Goal: Task Accomplishment & Management: Complete application form

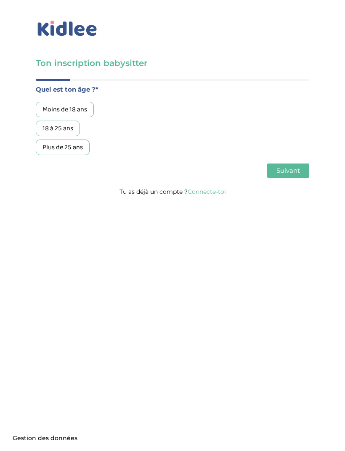
click at [213, 195] on link "Connecte-toi" at bounding box center [206, 192] width 38 height 8
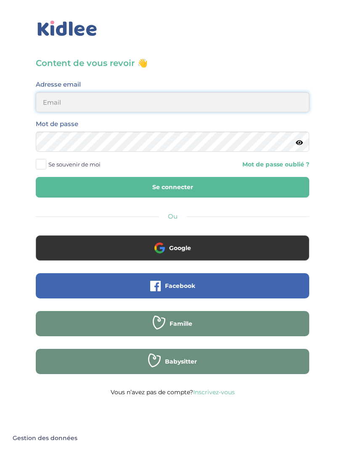
click at [258, 99] on input "email" at bounding box center [172, 102] width 273 height 20
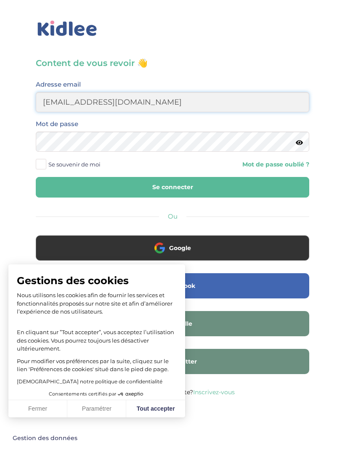
type input "sarahlyadss@gmail.com"
click at [253, 177] on button "Se connecter" at bounding box center [172, 187] width 273 height 21
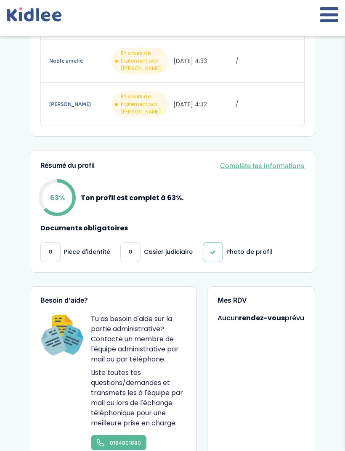
scroll to position [425, 0]
click at [263, 171] on link "Complète tes informations" at bounding box center [262, 166] width 84 height 10
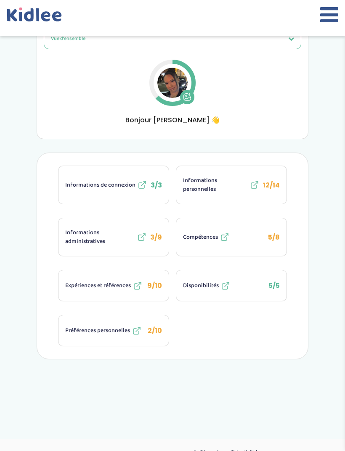
scroll to position [134, 0]
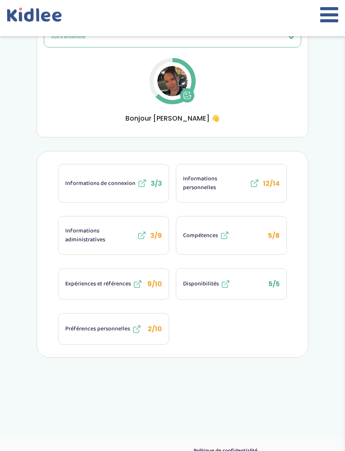
click at [142, 236] on icon at bounding box center [142, 235] width 10 height 10
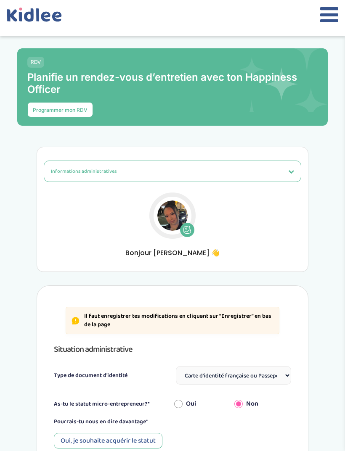
select select "Carte d'identité française ou Passeport français daté de moins de 5 ans"
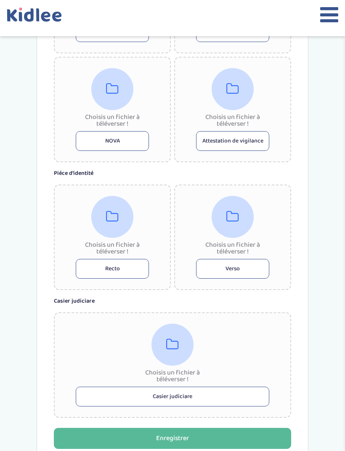
scroll to position [574, 0]
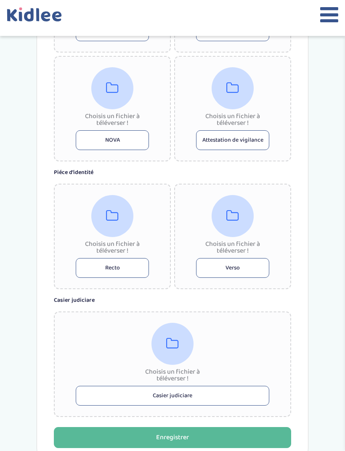
click at [143, 271] on button "Recto" at bounding box center [112, 268] width 73 height 20
click at [232, 232] on div at bounding box center [232, 216] width 42 height 42
click at [118, 223] on icon at bounding box center [112, 216] width 13 height 13
click at [230, 397] on button "Casier judiciare" at bounding box center [172, 396] width 193 height 20
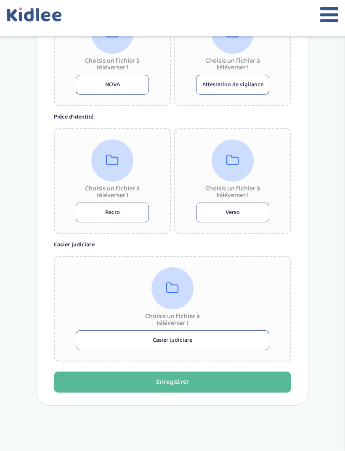
scroll to position [629, 0]
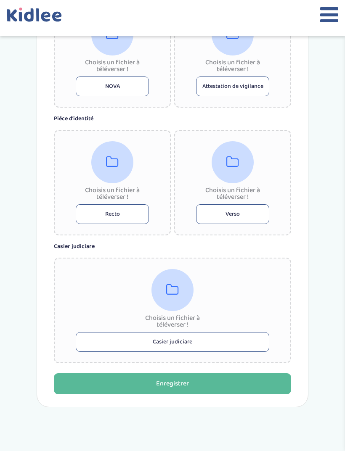
click at [246, 341] on button "Casier judiciare" at bounding box center [172, 342] width 193 height 20
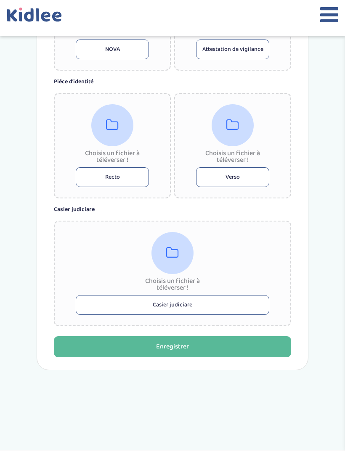
scroll to position [681, 0]
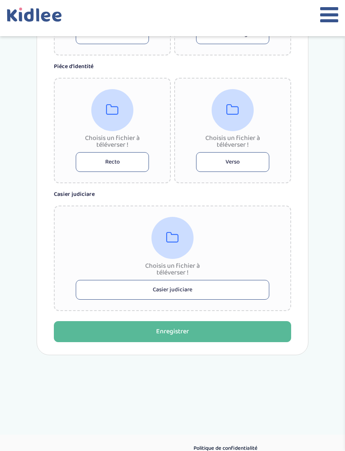
click at [219, 342] on button "Enregistrer" at bounding box center [172, 331] width 237 height 21
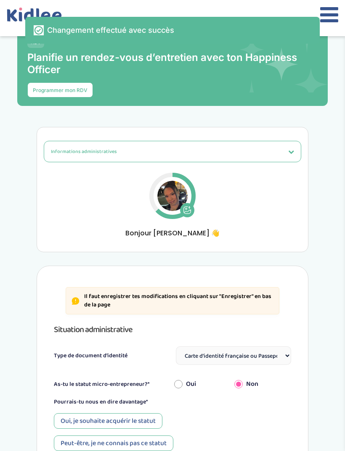
scroll to position [0, 0]
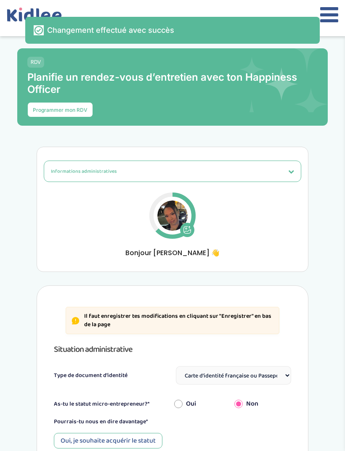
click at [323, 31] on button at bounding box center [329, 18] width 18 height 28
click at [327, 31] on button at bounding box center [329, 18] width 18 height 28
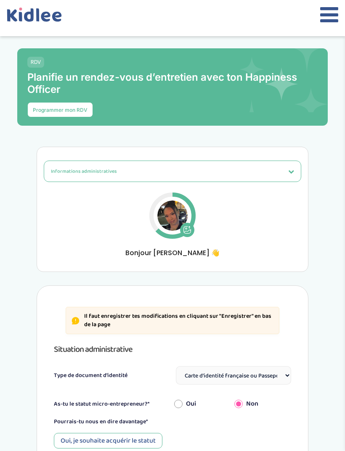
click at [329, 25] on icon at bounding box center [329, 14] width 18 height 21
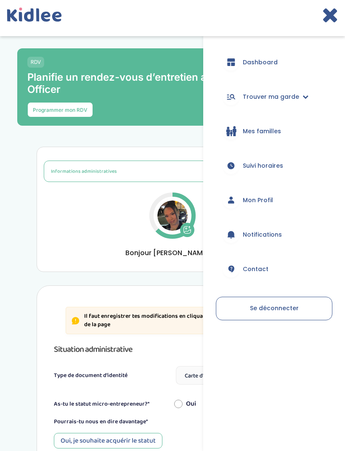
click at [303, 89] on link "Trouver ma garde" at bounding box center [274, 97] width 116 height 30
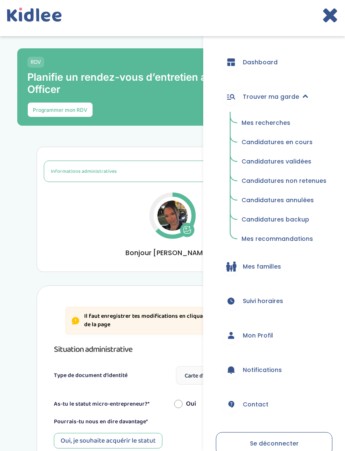
click at [303, 142] on span "Candidatures en cours" at bounding box center [276, 142] width 71 height 8
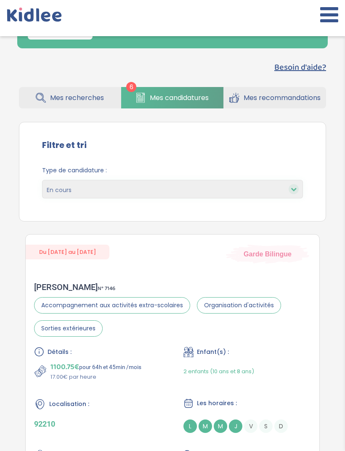
scroll to position [77, 0]
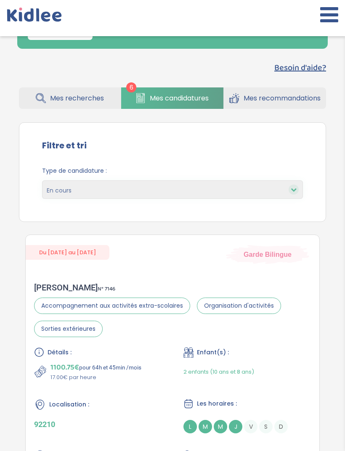
click at [289, 199] on select "En cours Validées Non retenues Annulées Backup" at bounding box center [172, 189] width 261 height 18
select select "declined"
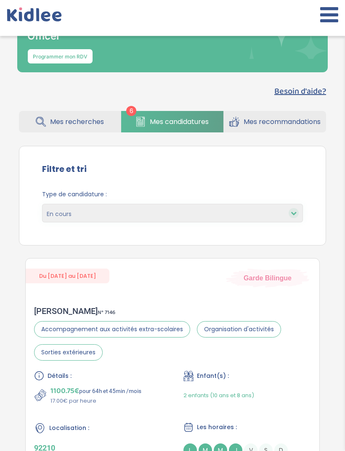
scroll to position [53, 0]
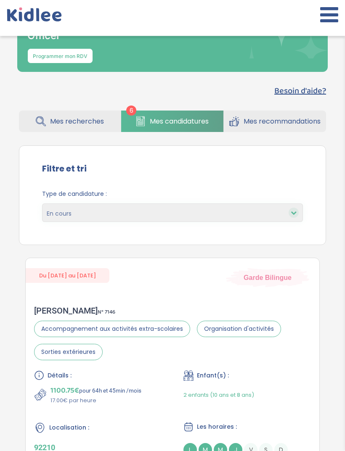
click at [259, 200] on div "Type de candidature : En cours Validées Non retenues Annulées Backup" at bounding box center [172, 206] width 261 height 32
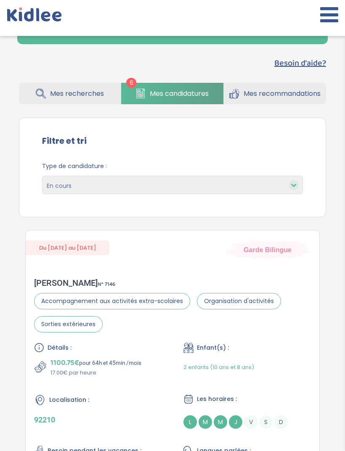
click at [267, 190] on select "En cours Validées Non retenues Annulées Backup" at bounding box center [172, 185] width 261 height 18
select select "backup"
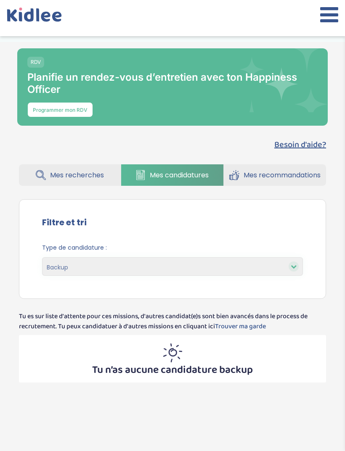
click at [276, 276] on select "En cours Validées Non retenues Annulées Backup" at bounding box center [172, 266] width 261 height 18
select select "canceled"
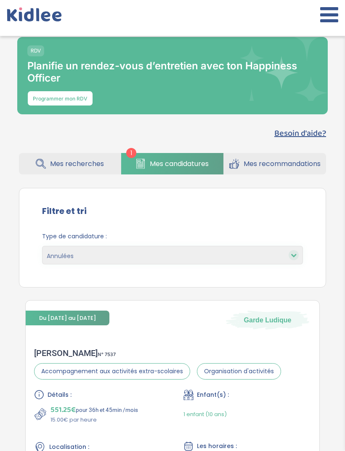
scroll to position [7, 0]
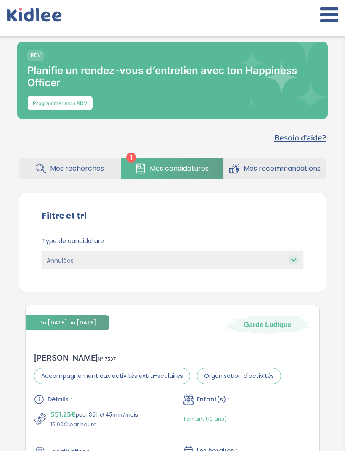
click at [272, 261] on select "En cours Validées Non retenues Annulées Backup" at bounding box center [172, 259] width 261 height 18
select select "pending"
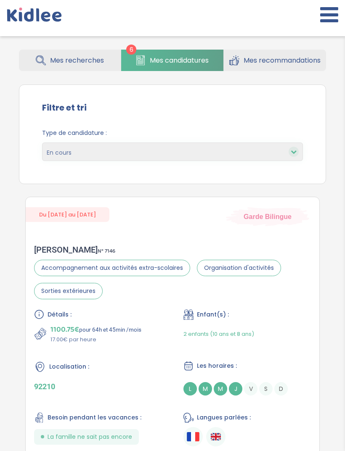
scroll to position [99, 0]
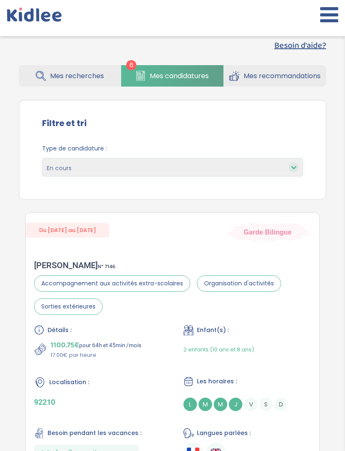
click at [240, 176] on select "En cours Validées Non retenues Annulées Backup" at bounding box center [172, 167] width 261 height 18
click at [239, 173] on select "En cours Validées Non retenues Annulées Backup" at bounding box center [172, 167] width 261 height 18
click at [233, 167] on select "En cours Validées Non retenues Annulées Backup" at bounding box center [172, 167] width 261 height 18
select select "accepted"
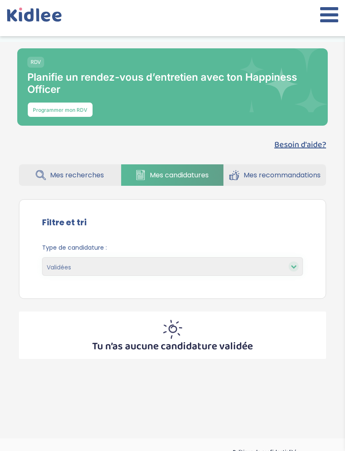
select select "accepted"
click at [323, 16] on icon at bounding box center [329, 14] width 18 height 21
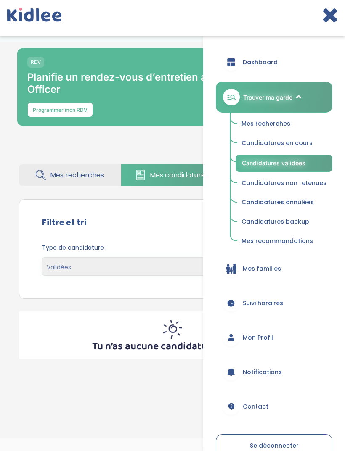
click at [291, 261] on link "Mes familles" at bounding box center [274, 268] width 116 height 30
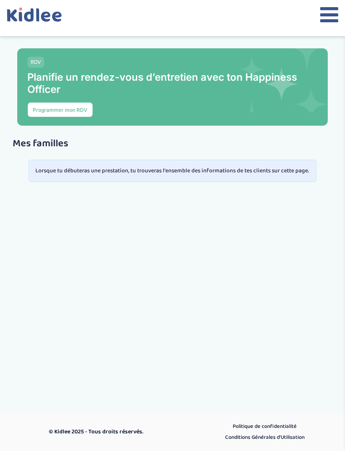
click at [326, 20] on icon at bounding box center [329, 14] width 18 height 21
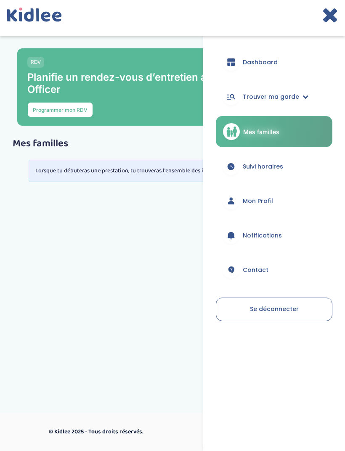
click at [292, 59] on link "Dashboard" at bounding box center [274, 62] width 116 height 30
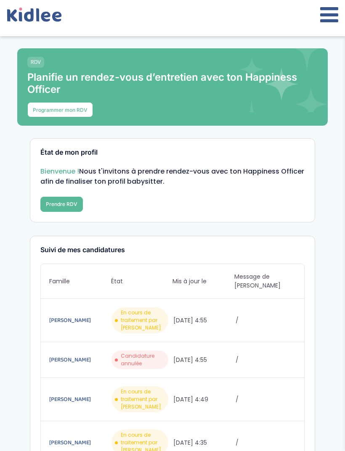
click at [324, 14] on icon at bounding box center [329, 14] width 18 height 21
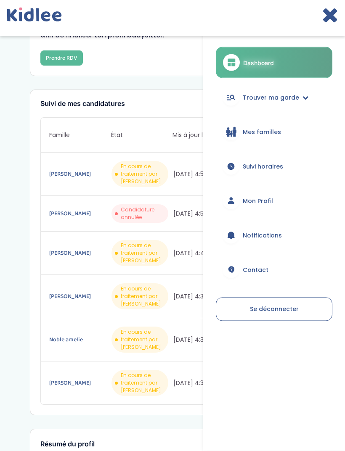
scroll to position [147, 0]
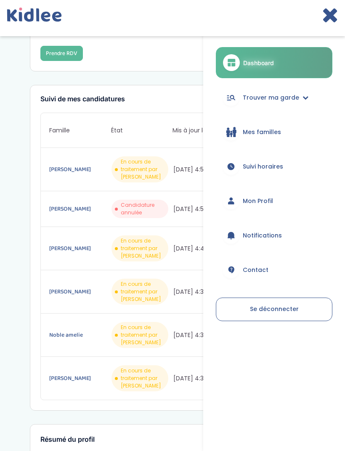
click at [298, 95] on span "Trouver ma garde" at bounding box center [270, 97] width 56 height 9
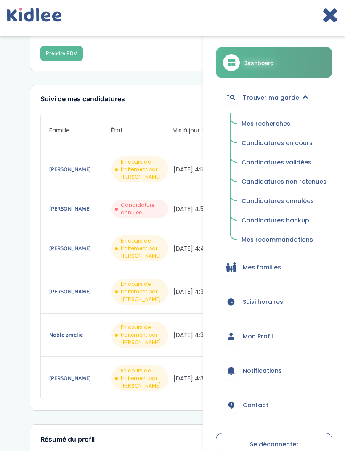
scroll to position [27, 0]
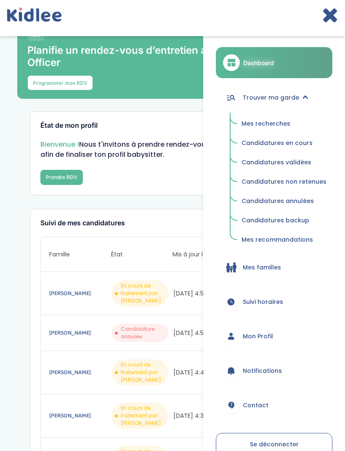
click at [329, 17] on icon at bounding box center [329, 14] width 16 height 21
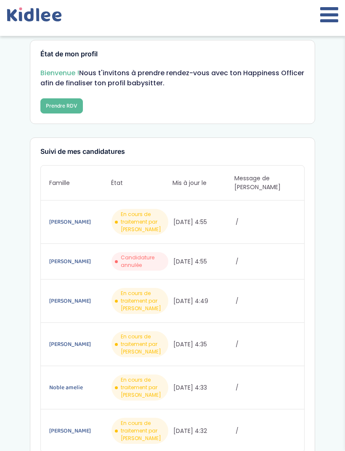
scroll to position [105, 0]
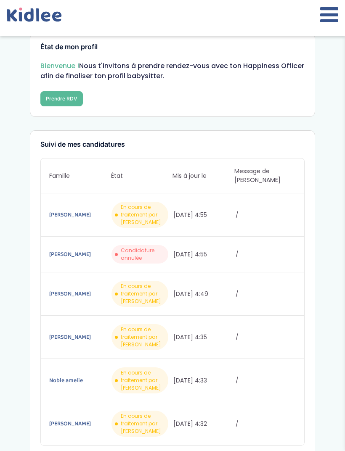
click at [218, 211] on span "[DATE] 4:55" at bounding box center [203, 215] width 61 height 9
click at [329, 27] on button at bounding box center [329, 18] width 18 height 28
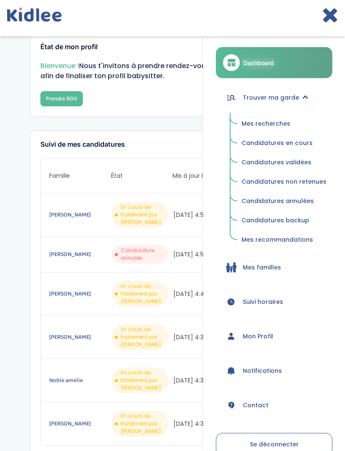
click at [281, 122] on span "Mes recherches" at bounding box center [265, 123] width 49 height 8
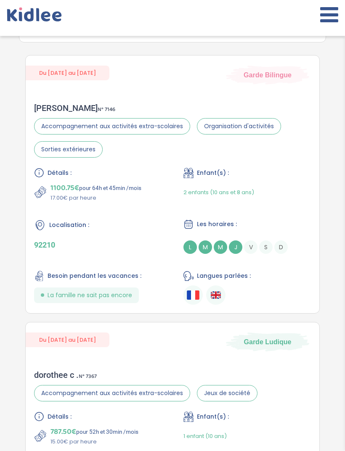
scroll to position [256, 0]
click at [271, 303] on ul at bounding box center [246, 294] width 127 height 19
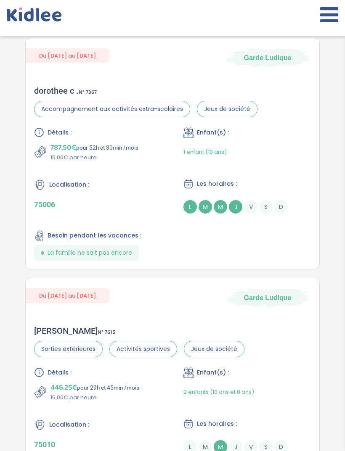
scroll to position [540, 0]
click at [259, 268] on div "dorothee c . N° 7367 Accompagnement aux activités extra-scolaires Jeux de socié…" at bounding box center [172, 173] width 293 height 192
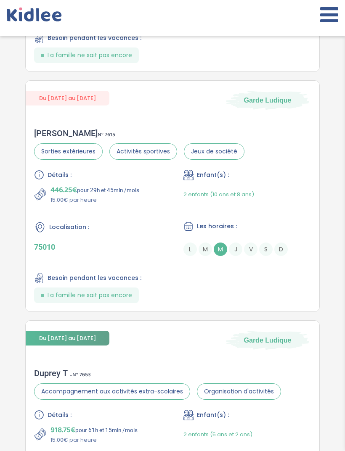
scroll to position [804, 0]
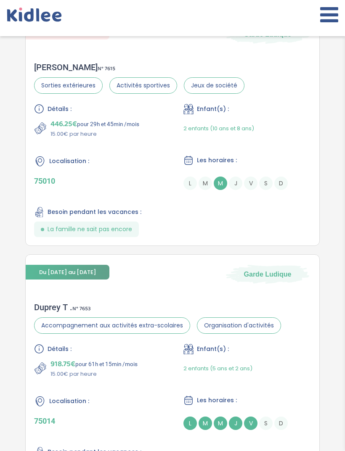
click at [278, 237] on div "Détails : 446.25€ pour 29h et 45min /mois 15.00€ par heure Enfant(s) : 2 enfant…" at bounding box center [172, 170] width 276 height 133
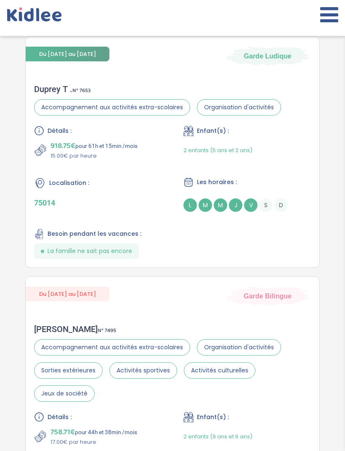
scroll to position [1022, 0]
click at [254, 267] on div "Duprey T . N° 7653 Accompagnement aux activités extra-scolaires Organisation d'…" at bounding box center [172, 172] width 293 height 192
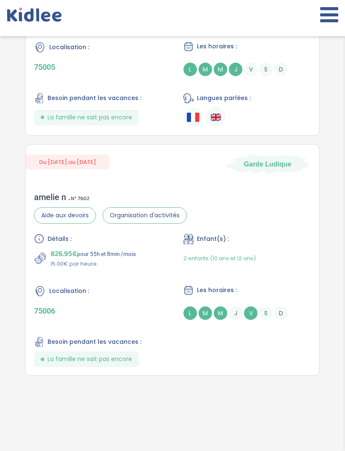
scroll to position [1472, 0]
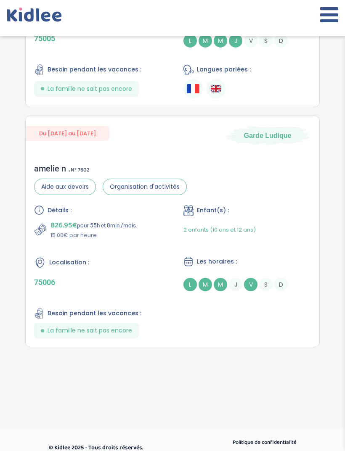
click at [255, 337] on div "Détails : 826.95€ pour 55h et 8min /mois 15.00€ par heure Enfant(s) : 2 enfants…" at bounding box center [172, 271] width 276 height 133
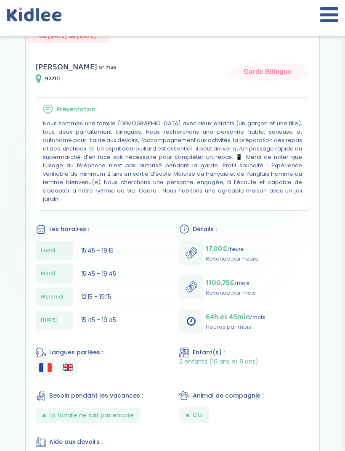
scroll to position [195, 0]
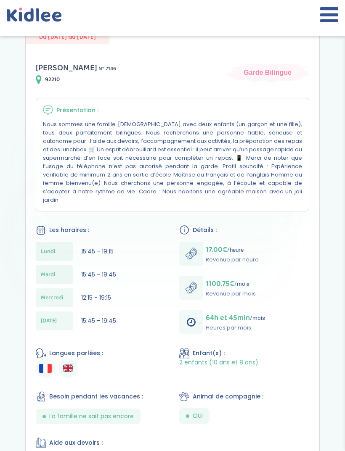
click at [61, 121] on div "Présentation : Nous sommes une famille [DEMOGRAPHIC_DATA] avec deux enfants (un…" at bounding box center [172, 154] width 273 height 113
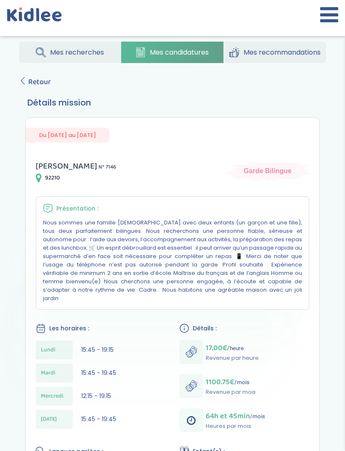
scroll to position [101, 0]
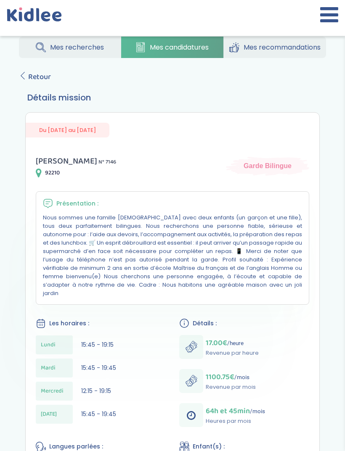
click at [33, 82] on span "Retour" at bounding box center [39, 77] width 23 height 12
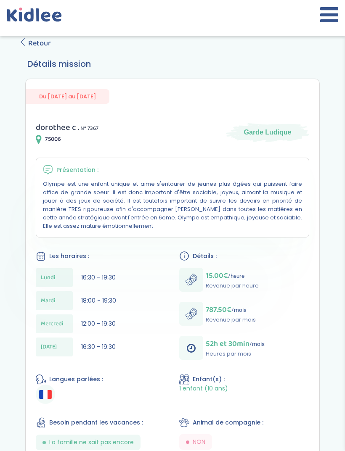
scroll to position [134, 0]
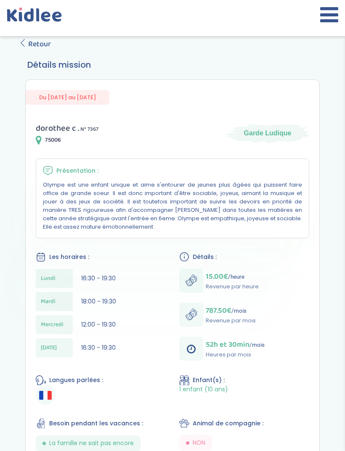
click at [28, 44] on span "Retour" at bounding box center [39, 44] width 23 height 12
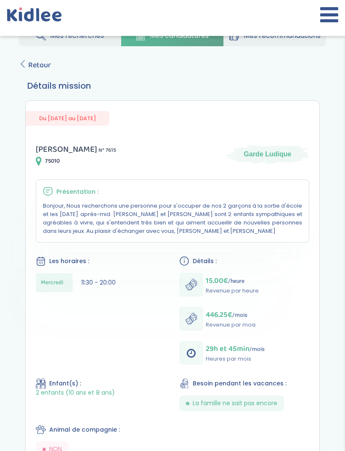
scroll to position [111, 0]
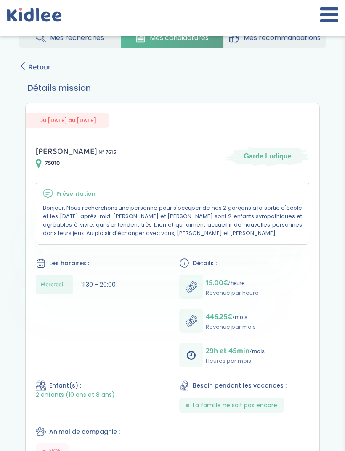
click at [26, 56] on div "Mes recherches Mes candidatures Mes recommandations Retour Détails mission Du 1…" at bounding box center [172, 333] width 332 height 624
click at [29, 65] on span "Retour" at bounding box center [39, 67] width 23 height 12
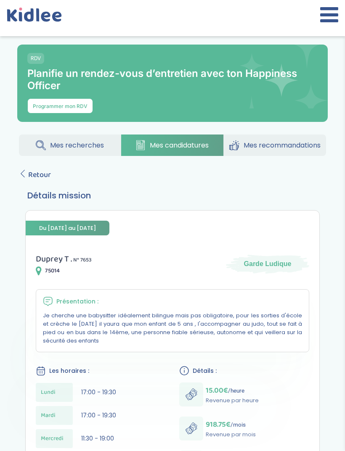
scroll to position [4, 0]
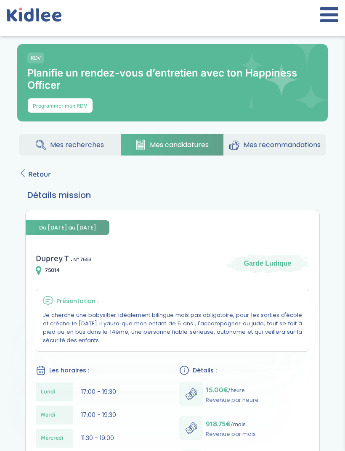
click at [24, 174] on icon at bounding box center [23, 173] width 8 height 8
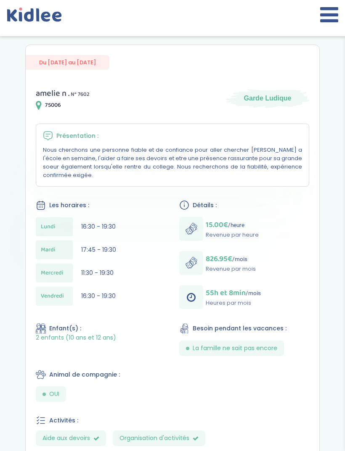
scroll to position [171, 0]
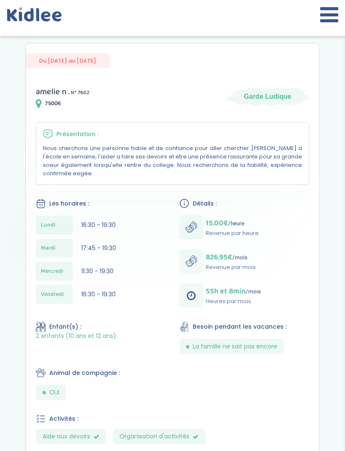
click at [47, 135] on icon at bounding box center [48, 134] width 10 height 10
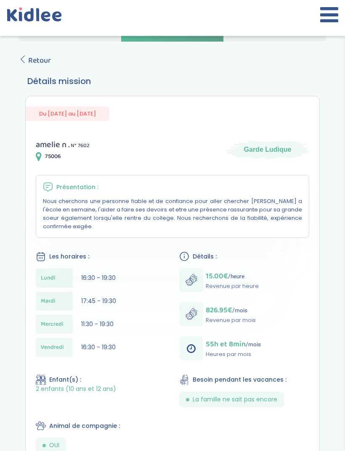
scroll to position [107, 0]
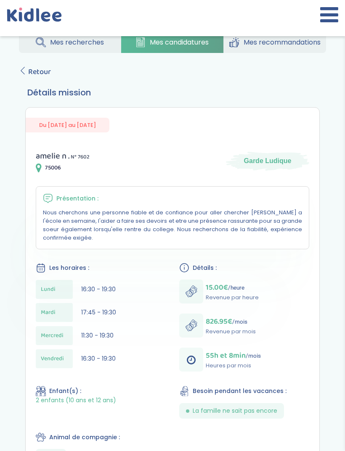
click at [28, 52] on link "Mes recherches" at bounding box center [70, 42] width 102 height 21
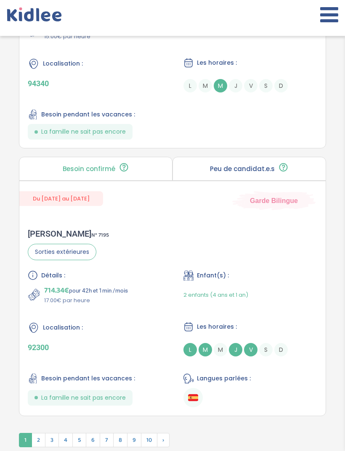
scroll to position [3011, 0]
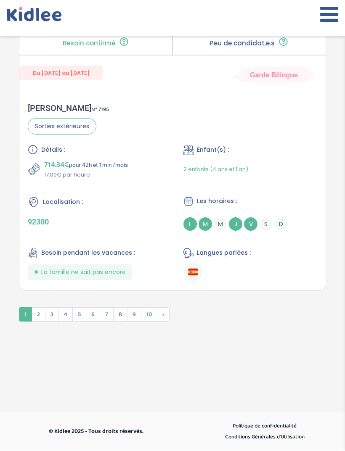
click at [291, 273] on ul at bounding box center [250, 272] width 134 height 19
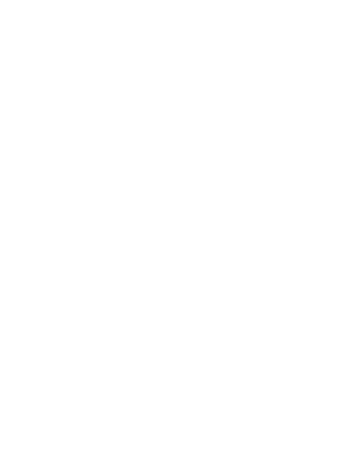
scroll to position [3037, 0]
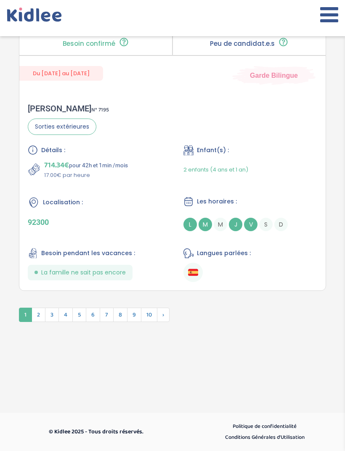
click at [38, 313] on span "2" at bounding box center [39, 315] width 14 height 14
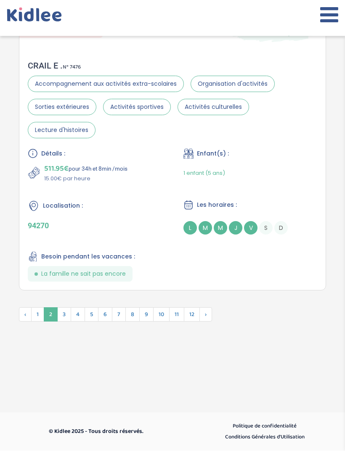
scroll to position [3045, 0]
click at [58, 322] on span "2" at bounding box center [51, 315] width 14 height 14
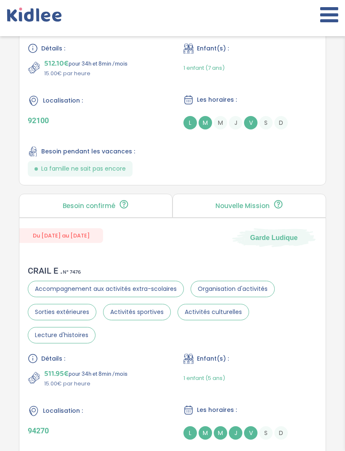
scroll to position [3029, 0]
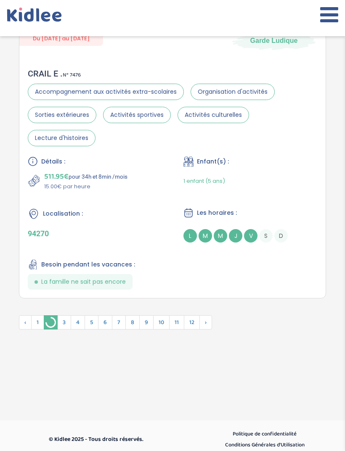
click at [60, 329] on span "3" at bounding box center [64, 322] width 14 height 14
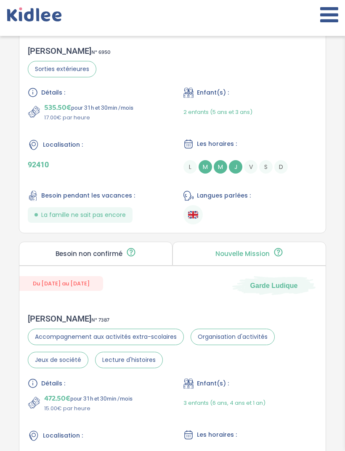
scroll to position [1195, 0]
click at [293, 224] on ul at bounding box center [250, 214] width 134 height 19
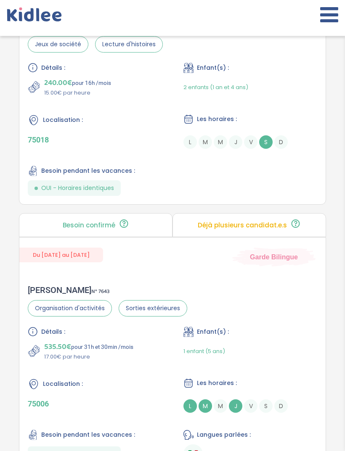
scroll to position [3034, 0]
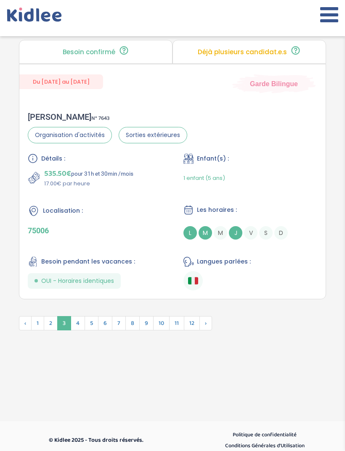
click at [79, 330] on span "4" at bounding box center [78, 323] width 14 height 14
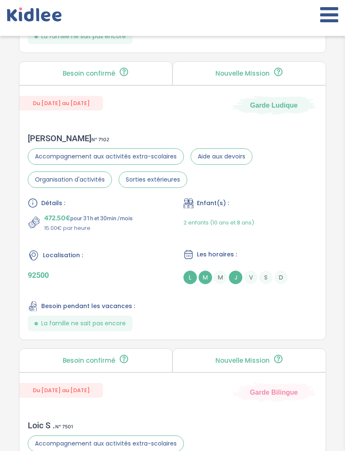
scroll to position [3005, 0]
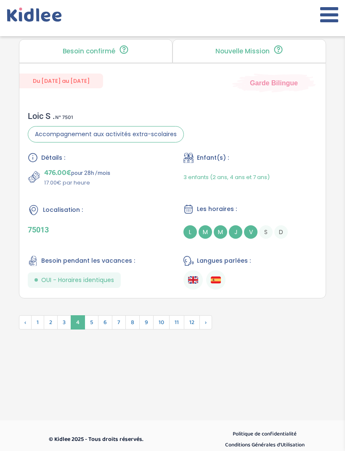
click at [89, 329] on span "5" at bounding box center [91, 322] width 14 height 14
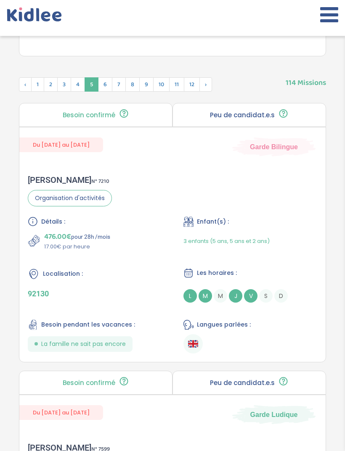
scroll to position [538, 0]
click at [106, 88] on span "6" at bounding box center [105, 84] width 14 height 14
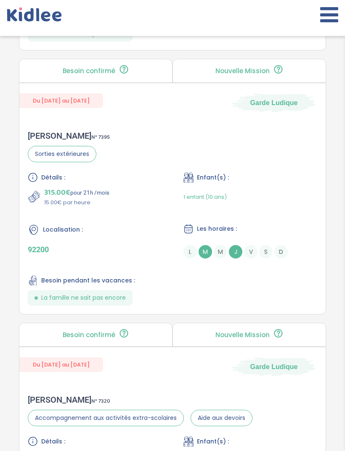
scroll to position [1643, 0]
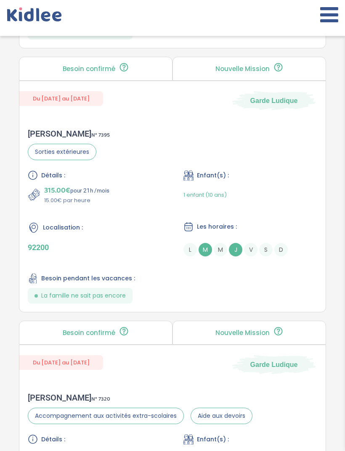
click at [289, 304] on div "Détails : 315.00€ pour 21h /mois 15.00€ par heure Enfant(s) : 1 enfant (10 ans)…" at bounding box center [172, 237] width 289 height 133
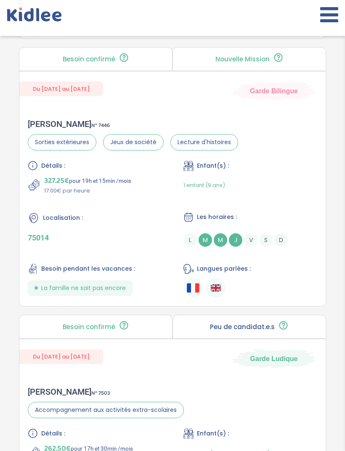
scroll to position [2181, 0]
click at [283, 297] on ul at bounding box center [250, 287] width 134 height 19
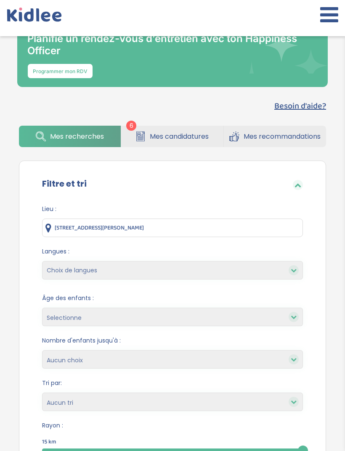
scroll to position [0, 0]
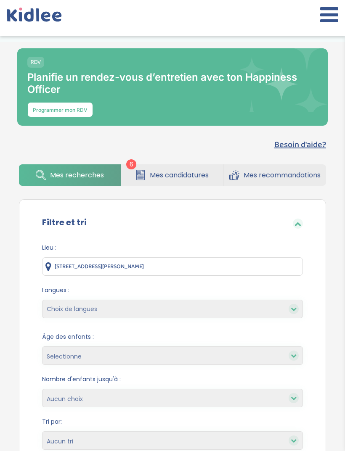
click at [203, 175] on span "Mes candidatures" at bounding box center [179, 175] width 59 height 11
click at [182, 182] on link "Mes candidatures" at bounding box center [172, 174] width 102 height 21
click at [170, 176] on span "Mes candidatures" at bounding box center [179, 175] width 59 height 11
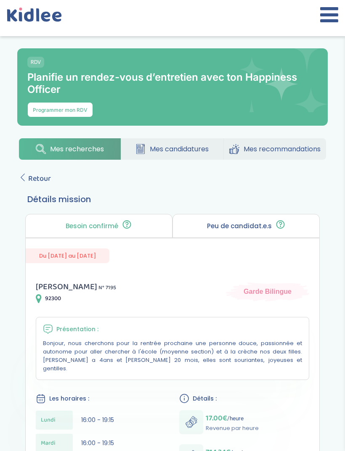
click at [24, 172] on div "Mes recherches Mes candidatures Mes recommandations Retour Détails mission Beso…" at bounding box center [172, 456] width 332 height 649
click at [29, 182] on span "Retour" at bounding box center [39, 179] width 23 height 12
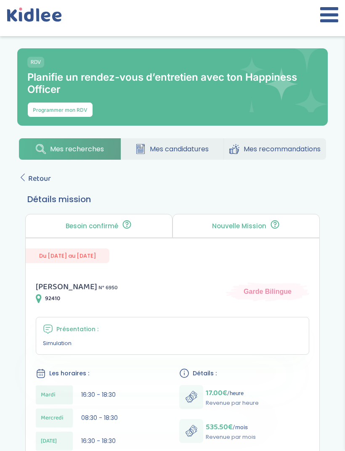
click at [17, 181] on div "Mes recherches Mes candidatures Mes recommandations Retour Détails mission Beso…" at bounding box center [172, 399] width 332 height 534
click at [23, 179] on icon at bounding box center [23, 178] width 8 height 8
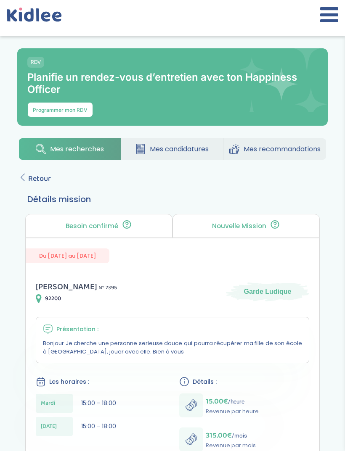
click at [191, 160] on link "Mes candidatures" at bounding box center [172, 148] width 102 height 21
click at [211, 148] on link "Mes candidatures" at bounding box center [172, 148] width 102 height 21
click at [193, 154] on span "Mes candidatures" at bounding box center [179, 149] width 59 height 11
click at [171, 150] on span "Mes candidatures" at bounding box center [179, 149] width 59 height 11
click at [178, 154] on span "Mes candidatures" at bounding box center [179, 149] width 59 height 11
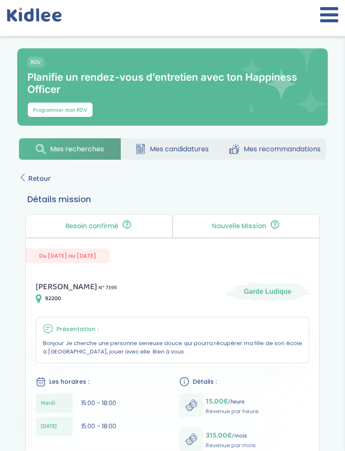
click at [28, 184] on span "Retour" at bounding box center [39, 179] width 23 height 12
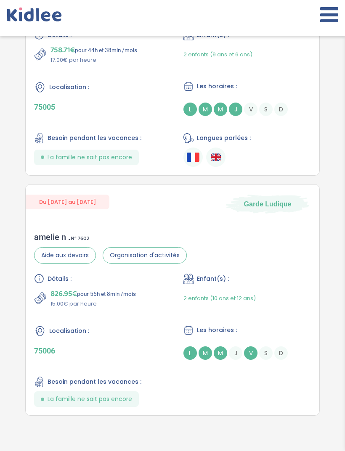
scroll to position [1472, 0]
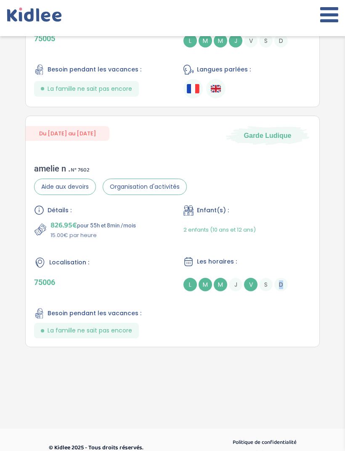
click at [50, 138] on span "Du [DATE] au [DATE]" at bounding box center [68, 133] width 84 height 15
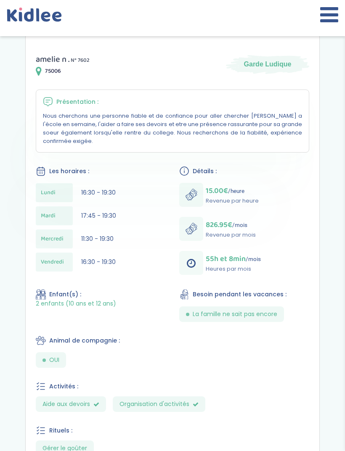
scroll to position [351, 0]
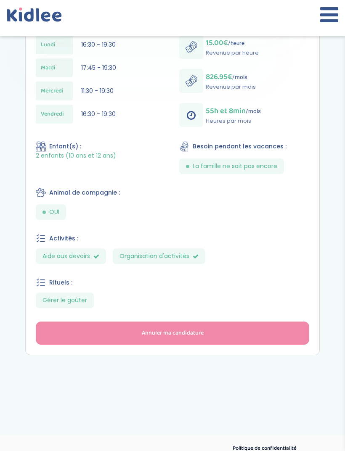
click at [287, 334] on button "Annuler ma candidature" at bounding box center [172, 332] width 273 height 23
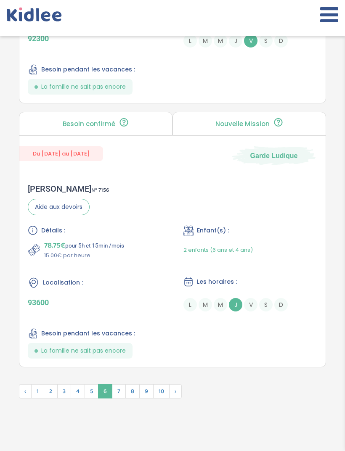
scroll to position [3037, 0]
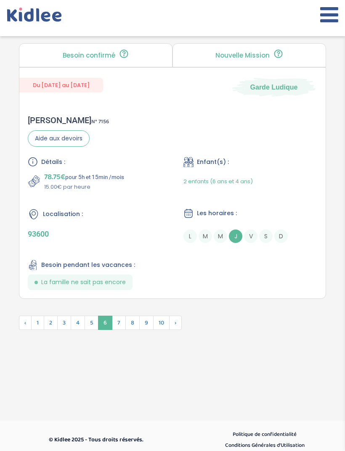
click at [92, 330] on span "5" at bounding box center [91, 323] width 14 height 14
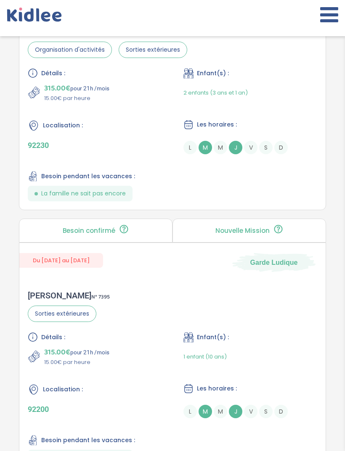
scroll to position [2060, 0]
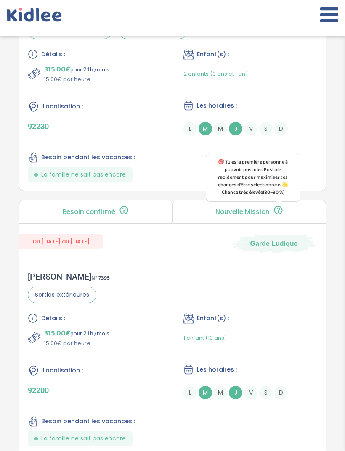
click at [273, 215] on icon at bounding box center [278, 210] width 11 height 10
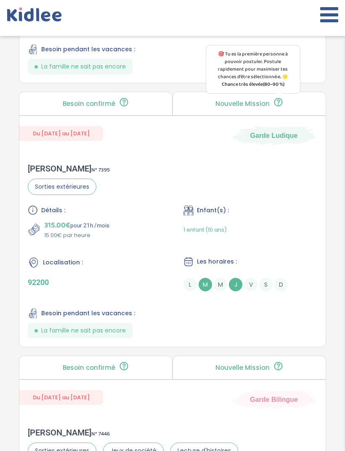
scroll to position [2168, 0]
click at [246, 335] on div "Détails : 315.00€ pour 21h /mois 15.00€ par heure Enfant(s) : 1 enfant (10 ans)…" at bounding box center [172, 271] width 289 height 133
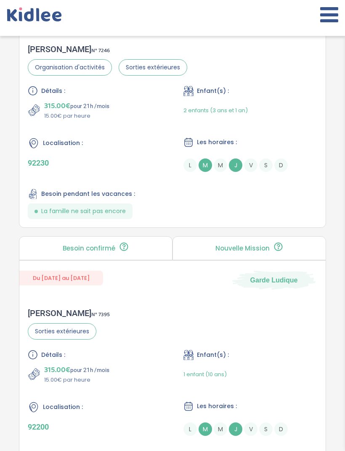
scroll to position [2021, 0]
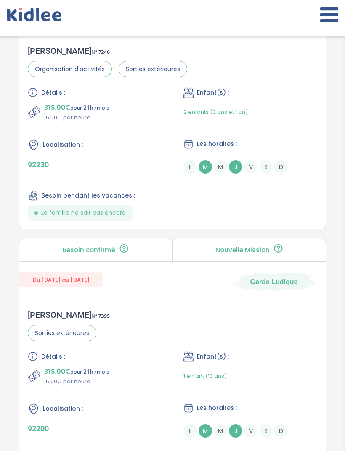
click at [257, 219] on div "Détails : 315.00€ pour 21h /mois 15.00€ par heure Enfant(s) : 2 enfants (3 ans …" at bounding box center [172, 154] width 289 height 133
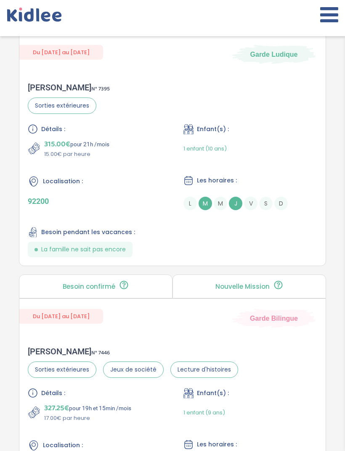
scroll to position [2250, 0]
click at [258, 257] on div "Détails : 315.00€ pour 21h /mois 15.00€ par heure Enfant(s) : 1 enfant (10 ans)…" at bounding box center [172, 190] width 289 height 133
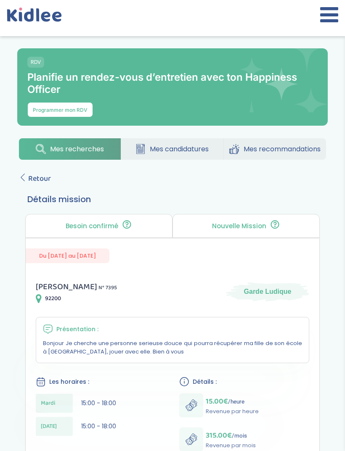
click at [27, 182] on link "Retour" at bounding box center [35, 179] width 32 height 12
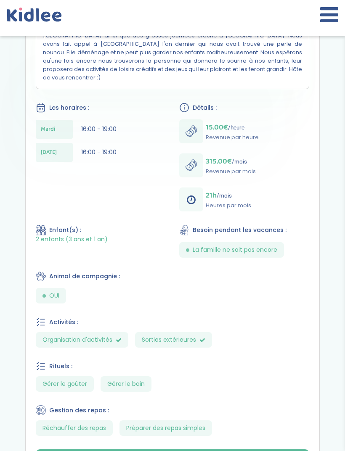
scroll to position [337, 0]
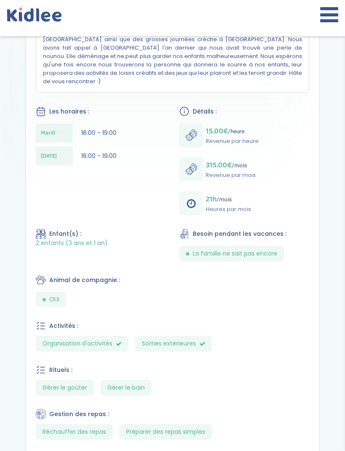
click at [273, 184] on div "15.00€ /heure Revenue par heure 315.00€ /mois Revenue par mois 21h /mois Heures…" at bounding box center [244, 169] width 130 height 92
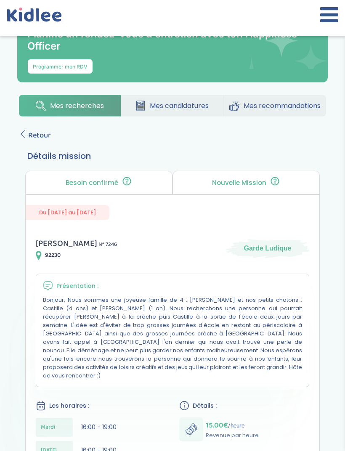
scroll to position [36, 0]
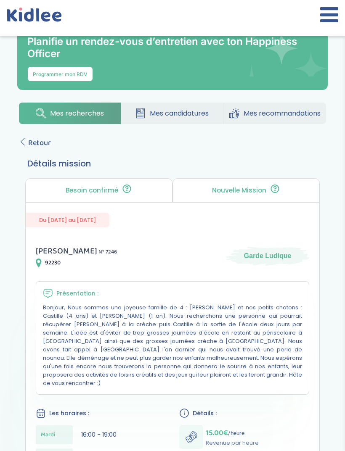
click at [29, 147] on span "Retour" at bounding box center [39, 143] width 23 height 12
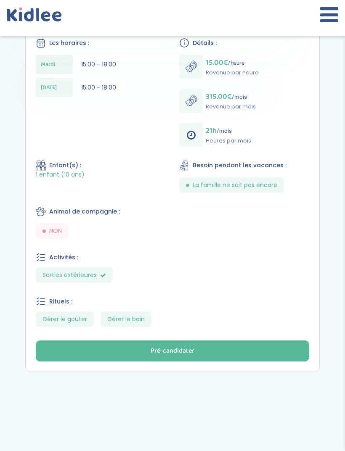
scroll to position [355, 0]
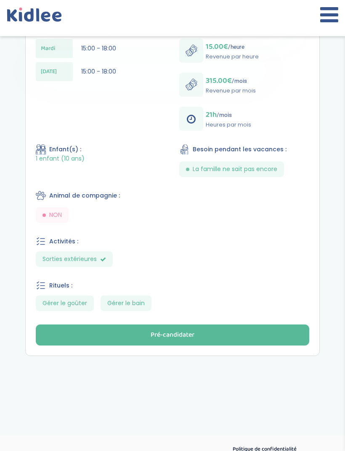
click at [237, 343] on button "Pré-candidater" at bounding box center [172, 334] width 273 height 21
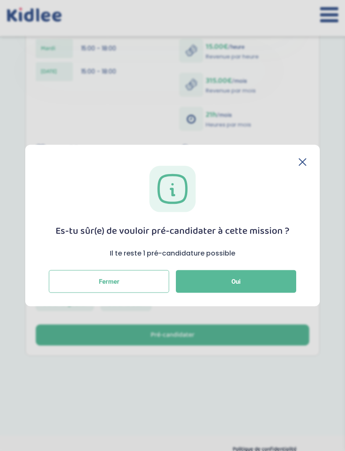
click at [262, 293] on button "Oui" at bounding box center [236, 281] width 120 height 23
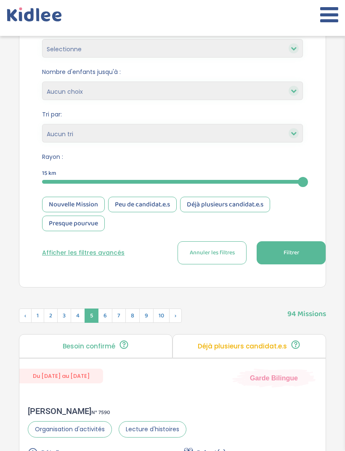
scroll to position [335, 0]
click at [109, 320] on span "6" at bounding box center [105, 315] width 14 height 14
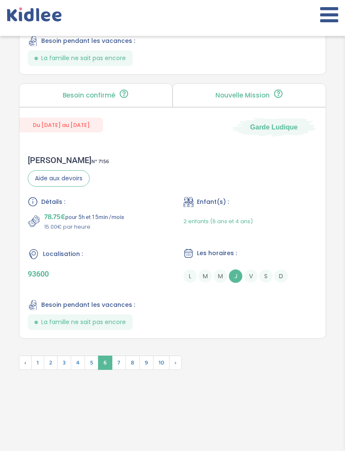
scroll to position [2997, 0]
click at [129, 370] on span "8" at bounding box center [132, 362] width 14 height 14
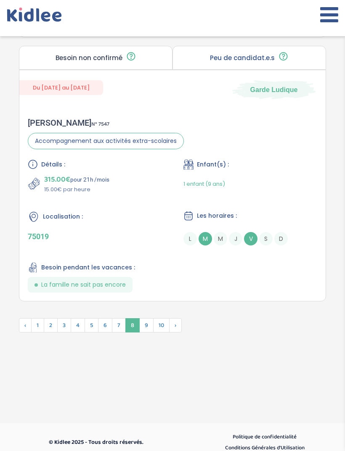
scroll to position [3083, 0]
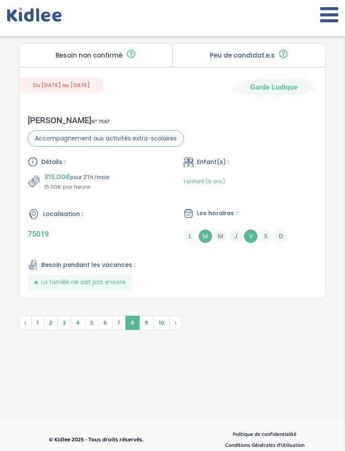
click at [147, 330] on span "9" at bounding box center [146, 323] width 14 height 14
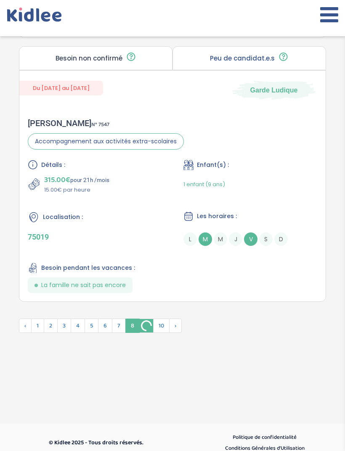
scroll to position [3074, 0]
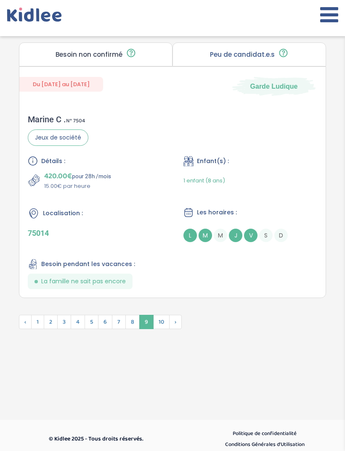
click at [138, 329] on span "8" at bounding box center [132, 322] width 14 height 14
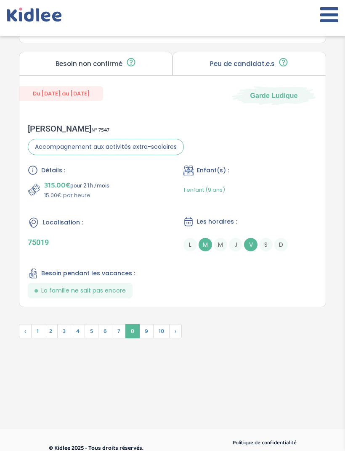
click at [172, 307] on div "Florence Ana P . N° 7547 Accompagnement aux activités extra-scolaires Détails :…" at bounding box center [172, 211] width 306 height 192
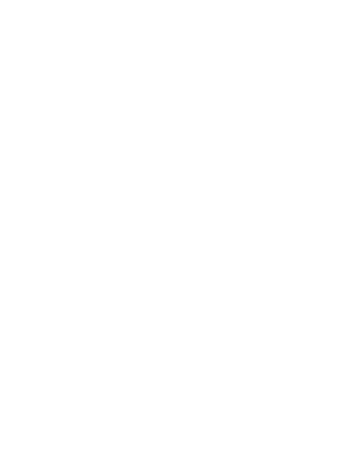
scroll to position [3110, 0]
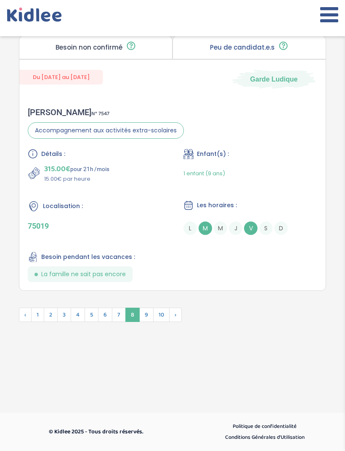
click at [163, 309] on span "10" at bounding box center [161, 315] width 16 height 14
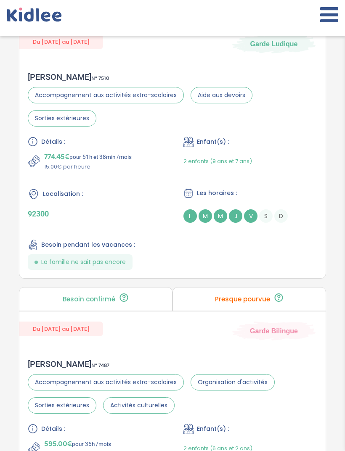
scroll to position [2328, 0]
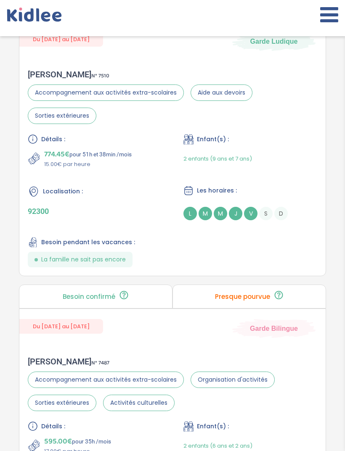
click at [296, 168] on div "2 enfants (9 ans et 7 ans)" at bounding box center [250, 159] width 134 height 20
click at [276, 267] on div "Détails : 774.45€ pour 51h et 38min /mois 15.00€ par heure Enfant(s) : 2 enfant…" at bounding box center [172, 200] width 289 height 133
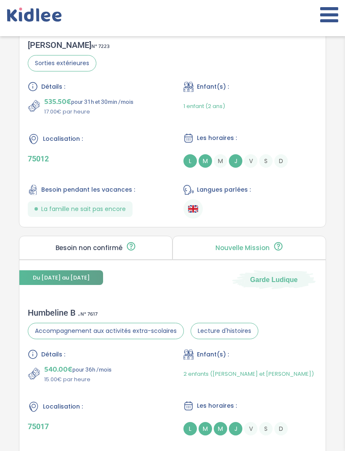
scroll to position [1561, 0]
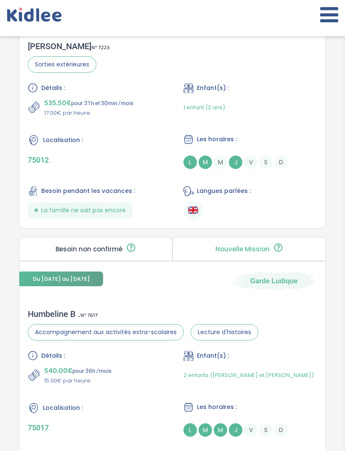
click at [279, 220] on ul at bounding box center [250, 209] width 134 height 19
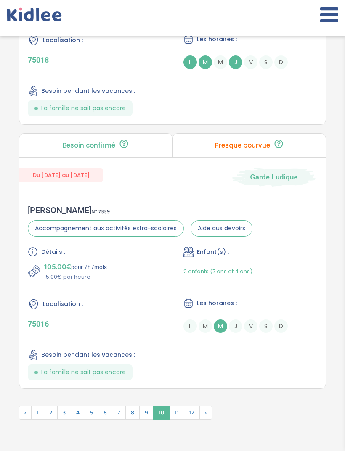
scroll to position [3124, 0]
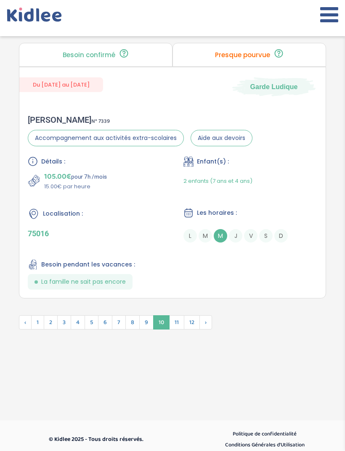
click at [180, 329] on span "11" at bounding box center [176, 322] width 15 height 14
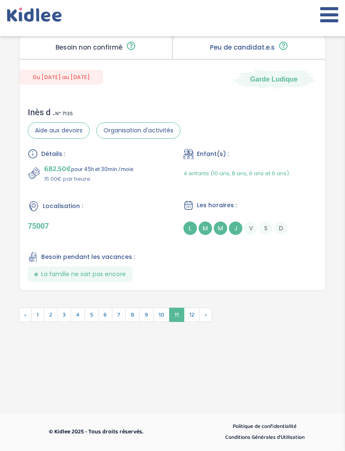
scroll to position [3048, 0]
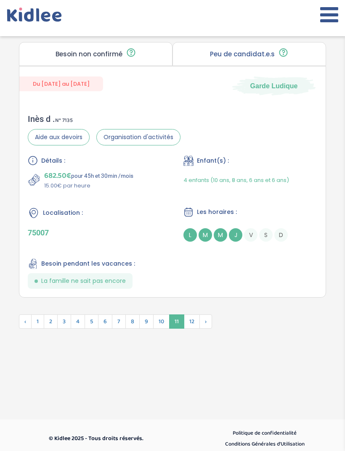
click at [246, 289] on div "Détails : 682.50€ pour 45h et 30min /mois 15.00€ par heure Enfant(s) : 4 enfant…" at bounding box center [172, 221] width 289 height 133
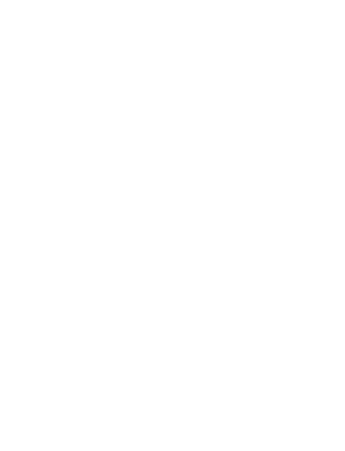
scroll to position [3075, 0]
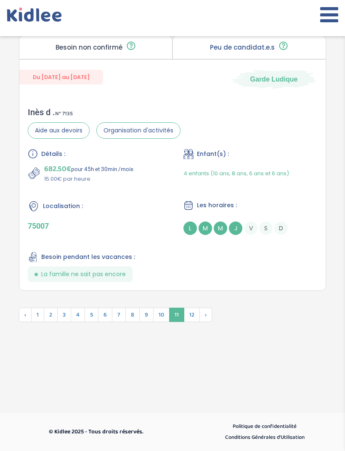
click at [202, 310] on span "›" at bounding box center [205, 315] width 13 height 14
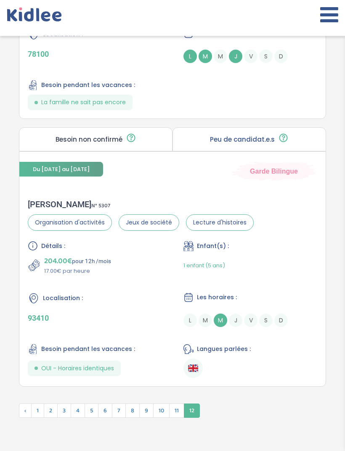
scroll to position [1192, 0]
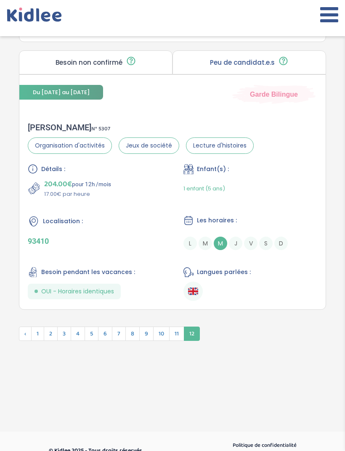
click at [26, 334] on span "‹" at bounding box center [25, 333] width 13 height 14
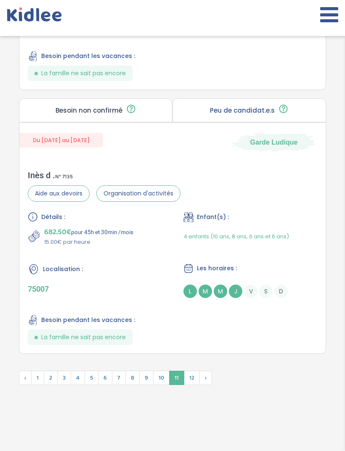
scroll to position [3048, 0]
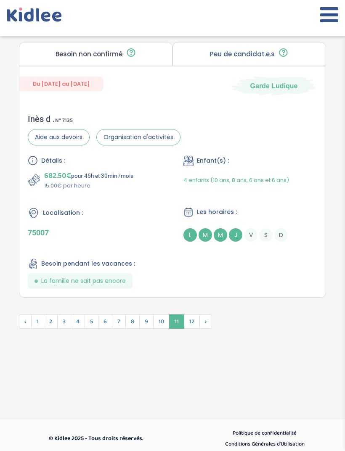
click at [22, 329] on span "‹" at bounding box center [25, 321] width 13 height 14
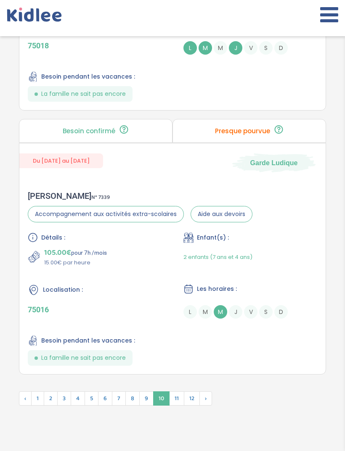
click at [26, 347] on div "Liza A . N° 7339 Accompagnement aux activités extra-scolaires Aide aux devoirs …" at bounding box center [172, 278] width 306 height 192
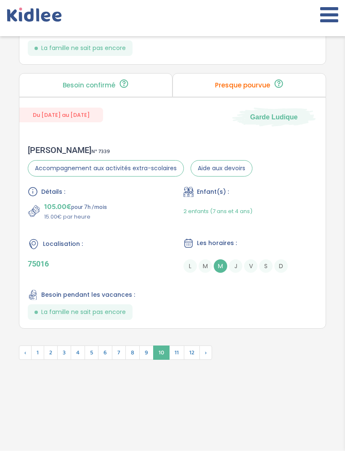
click at [40, 360] on span "1" at bounding box center [37, 352] width 13 height 14
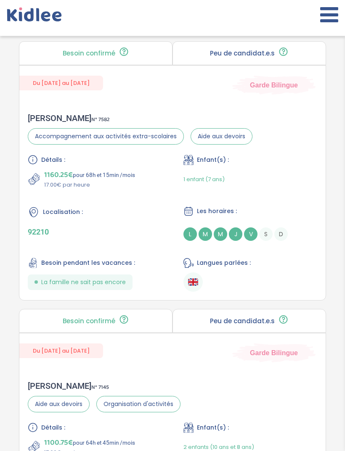
scroll to position [630, 0]
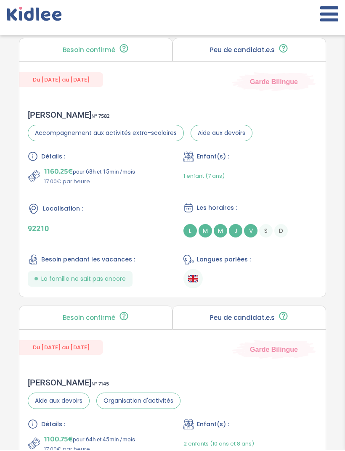
click at [299, 289] on ul at bounding box center [250, 279] width 134 height 19
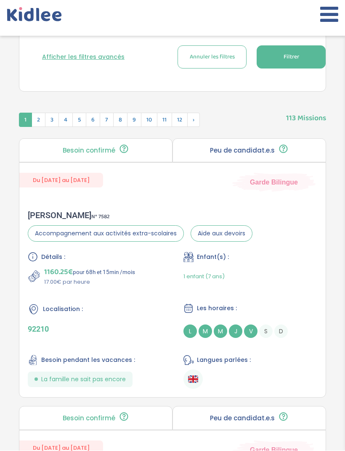
scroll to position [531, 0]
click at [38, 120] on span "2" at bounding box center [39, 120] width 14 height 14
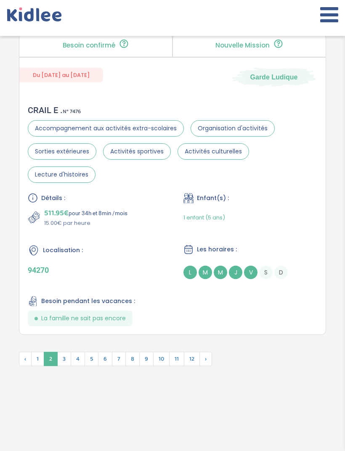
scroll to position [3056, 0]
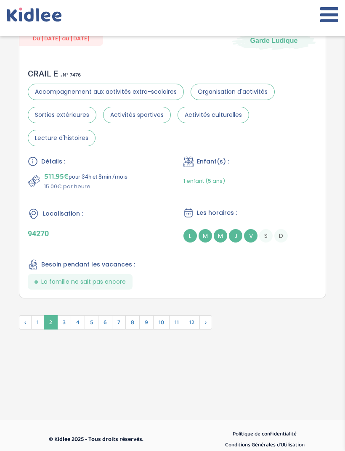
click at [60, 329] on span "3" at bounding box center [64, 322] width 14 height 14
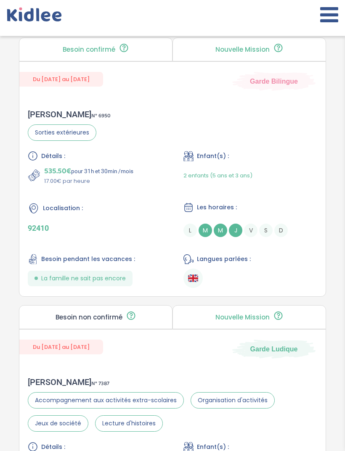
scroll to position [1159, 0]
click at [81, 232] on p "92410" at bounding box center [95, 228] width 134 height 9
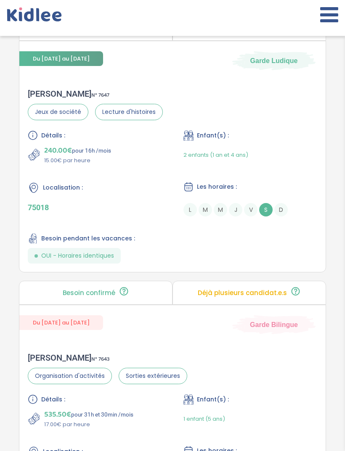
scroll to position [2821, 0]
click at [295, 260] on div "Détails : 240.00€ pour 16h /mois 15.00€ par heure Enfant(s) : 2 enfants (1 an e…" at bounding box center [172, 196] width 289 height 133
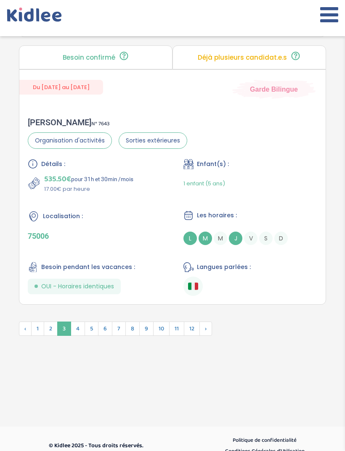
scroll to position [3061, 0]
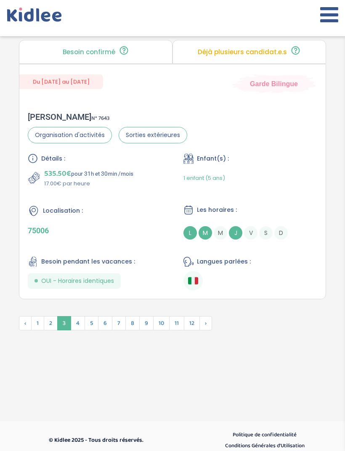
click at [76, 330] on span "4" at bounding box center [78, 323] width 14 height 14
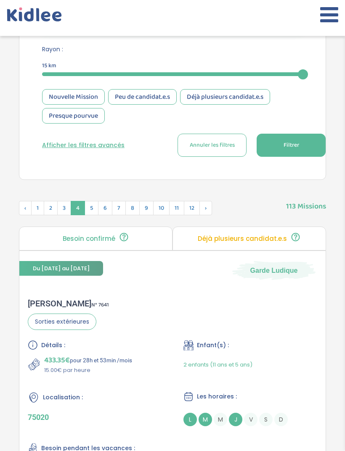
scroll to position [430, 0]
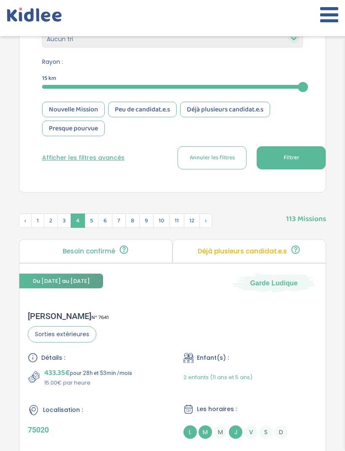
click at [87, 224] on span "5" at bounding box center [91, 220] width 14 height 14
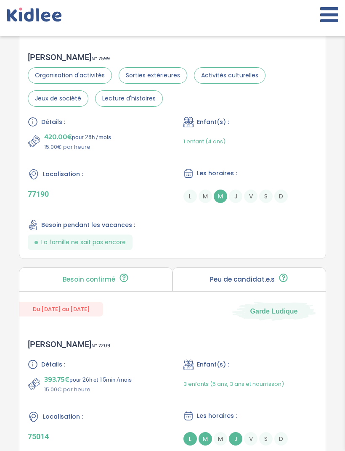
scroll to position [955, 0]
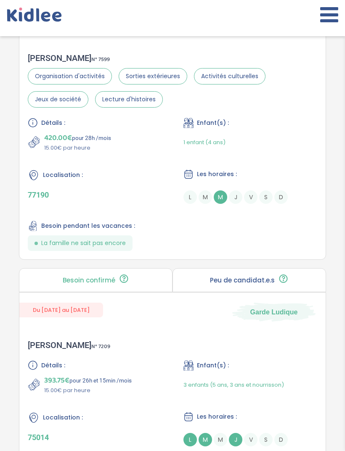
click at [288, 233] on div "Détails : 420.00€ pour 28h /mois 15.00€ par heure Enfant(s) : 1 enfant (4 ans) …" at bounding box center [172, 184] width 289 height 133
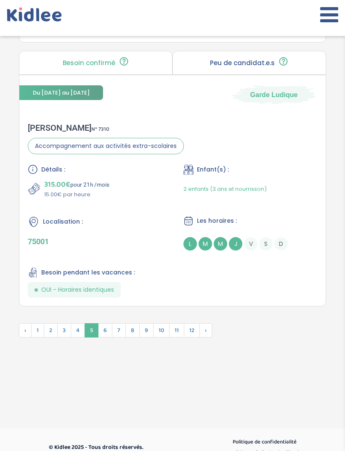
scroll to position [3066, 0]
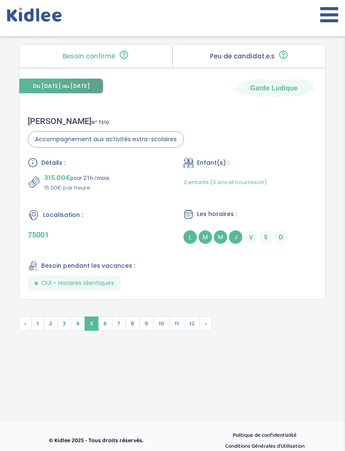
click at [102, 331] on span "6" at bounding box center [105, 323] width 14 height 14
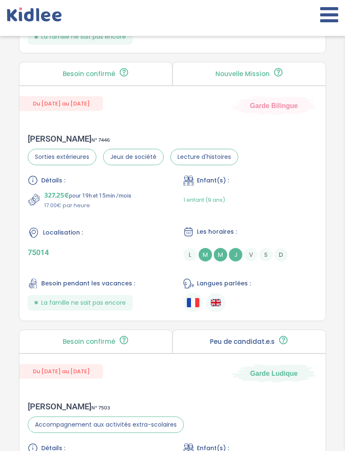
scroll to position [1929, 0]
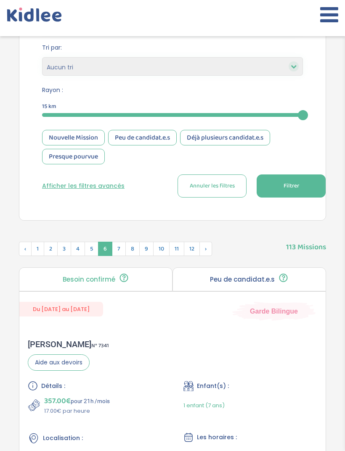
click at [114, 250] on span "7" at bounding box center [119, 249] width 14 height 14
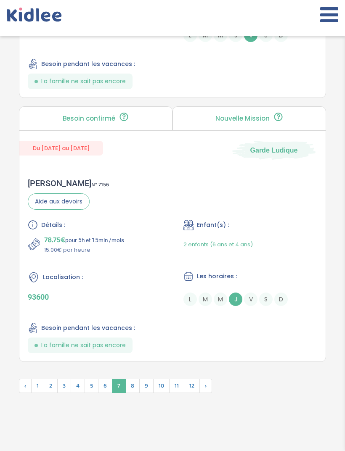
scroll to position [3060, 0]
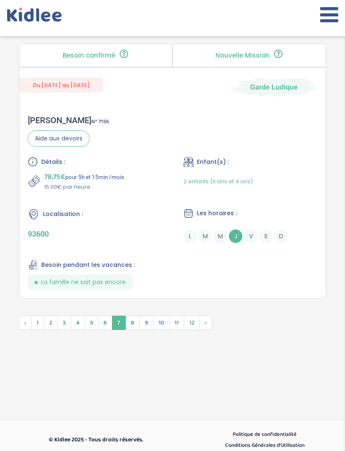
click at [126, 330] on span "8" at bounding box center [132, 323] width 14 height 14
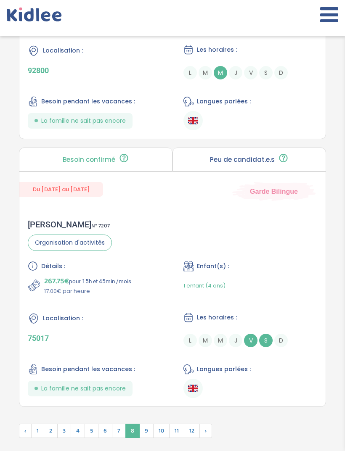
scroll to position [2950, 0]
click at [124, 321] on div "Détails : 267.75€ pour 15h et 45min /mois 17.00€ par heure Enfant(s) : 1 enfant…" at bounding box center [172, 329] width 289 height 137
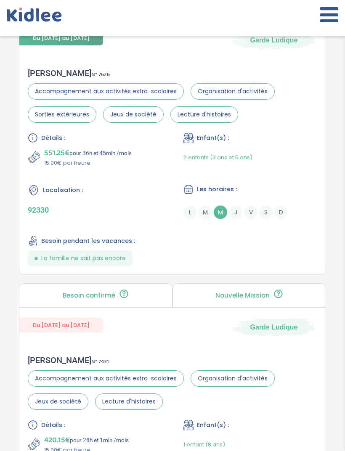
scroll to position [1732, 0]
click at [79, 219] on div "Localisation : 92330" at bounding box center [95, 201] width 134 height 35
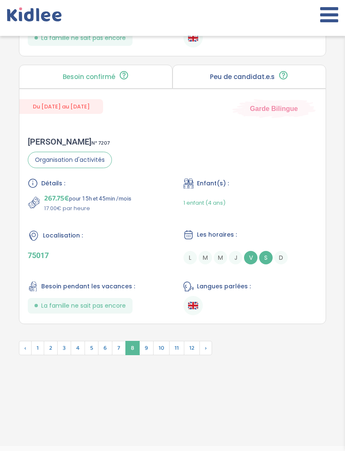
scroll to position [3033, 0]
click at [139, 355] on span "8" at bounding box center [132, 348] width 14 height 14
click at [143, 355] on span "9" at bounding box center [146, 348] width 14 height 14
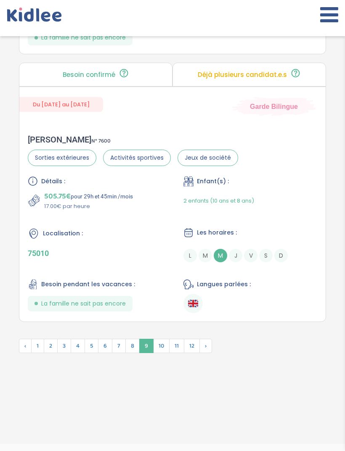
click at [86, 289] on div "Détails : 505.75€ pour 29h et 45min /mois 17.00€ par heure Enfant(s) : 2 enfant…" at bounding box center [172, 244] width 289 height 137
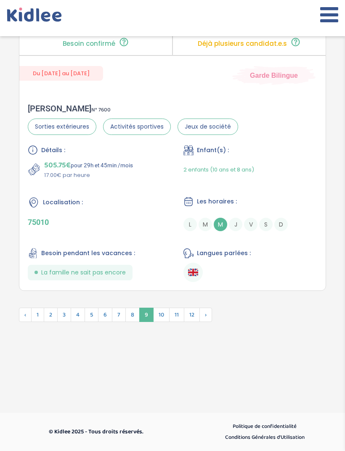
scroll to position [3083, 0]
click at [162, 314] on span "10" at bounding box center [161, 315] width 16 height 14
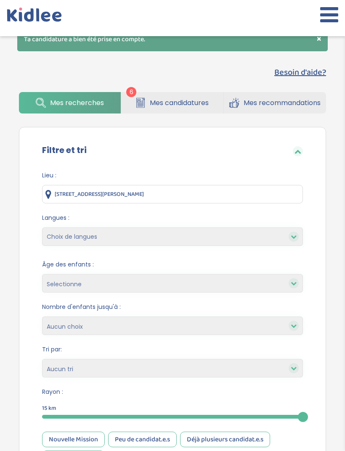
scroll to position [0, 0]
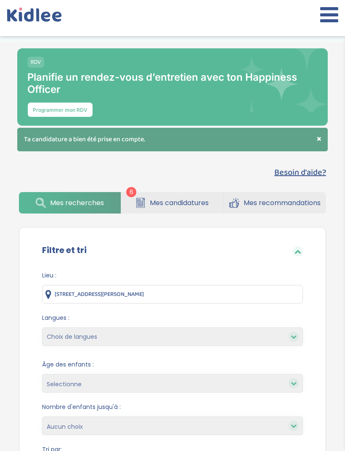
click at [165, 203] on span "Mes candidatures" at bounding box center [179, 202] width 59 height 11
click at [153, 201] on span "Mes candidatures" at bounding box center [179, 202] width 59 height 11
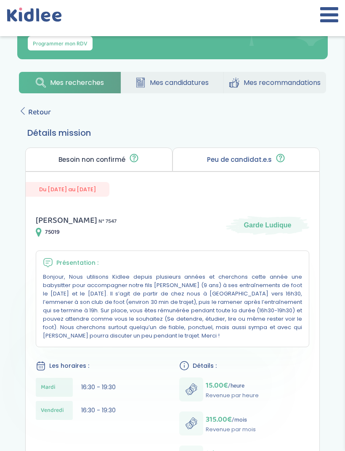
scroll to position [68, 0]
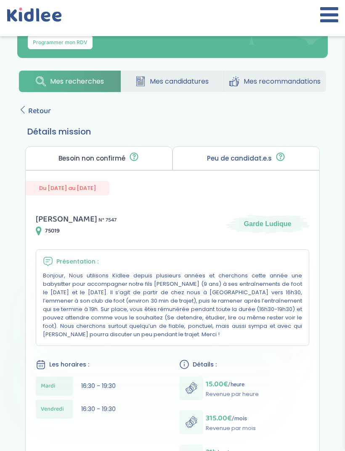
click at [29, 110] on span "Retour" at bounding box center [39, 111] width 23 height 12
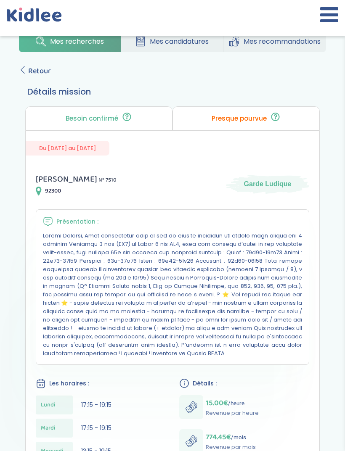
scroll to position [108, 0]
click at [30, 73] on span "Retour" at bounding box center [39, 71] width 23 height 12
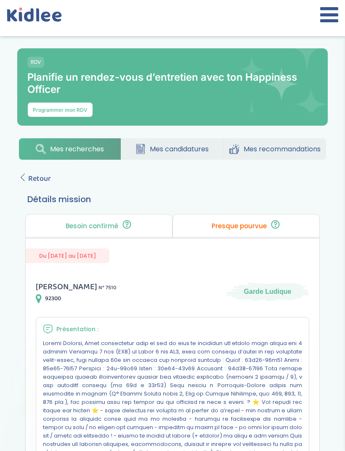
click at [30, 178] on span "Retour" at bounding box center [39, 179] width 23 height 12
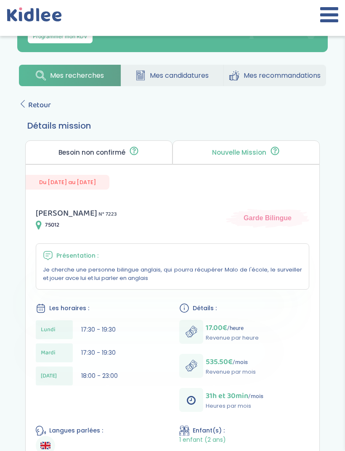
scroll to position [53, 0]
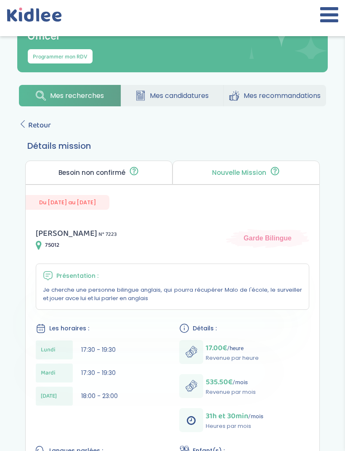
click at [29, 124] on span "Retour" at bounding box center [39, 125] width 23 height 12
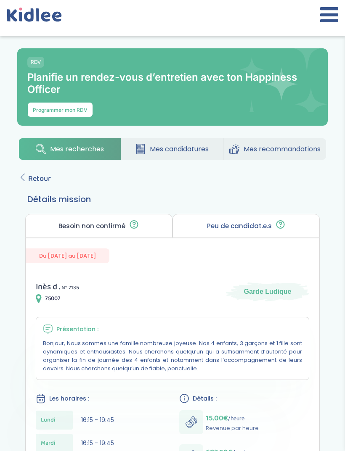
click at [33, 184] on span "Retour" at bounding box center [39, 179] width 23 height 12
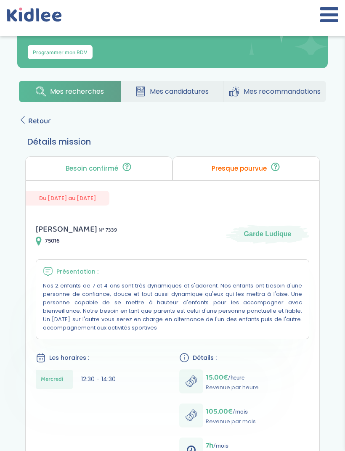
scroll to position [58, 0]
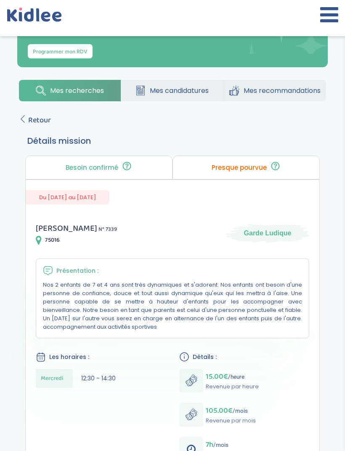
click at [33, 121] on span "Retour" at bounding box center [39, 120] width 23 height 12
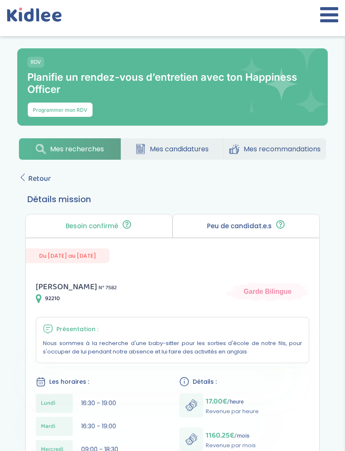
click at [27, 184] on link "Retour" at bounding box center [35, 179] width 32 height 12
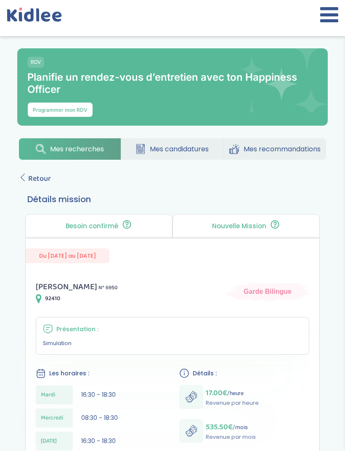
click at [28, 181] on span "Retour" at bounding box center [39, 179] width 23 height 12
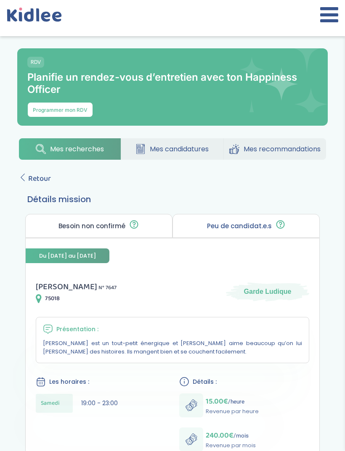
click at [32, 184] on span "Retour" at bounding box center [39, 179] width 23 height 12
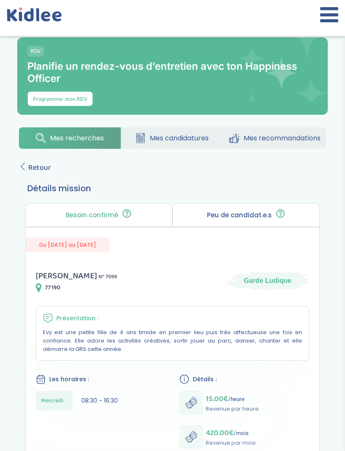
scroll to position [9, 0]
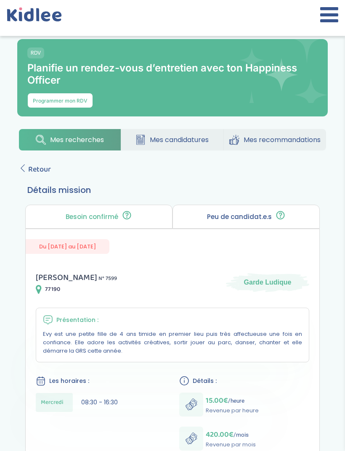
click at [24, 168] on icon at bounding box center [23, 169] width 8 height 8
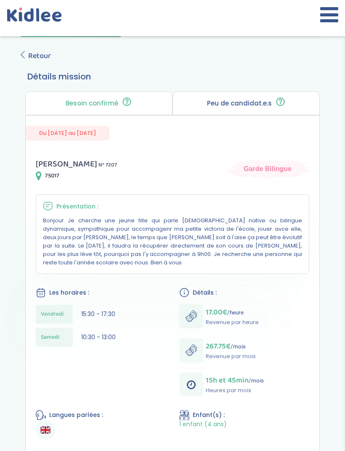
scroll to position [122, 0]
click at [26, 55] on icon at bounding box center [23, 55] width 8 height 8
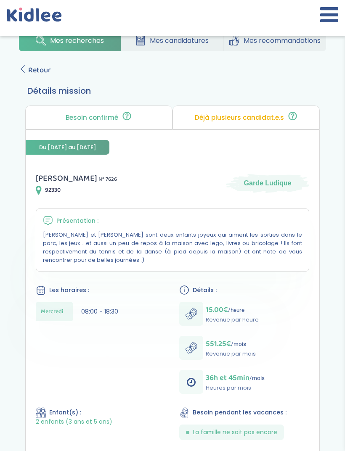
scroll to position [108, 0]
click at [33, 77] on span "Retour" at bounding box center [39, 71] width 23 height 12
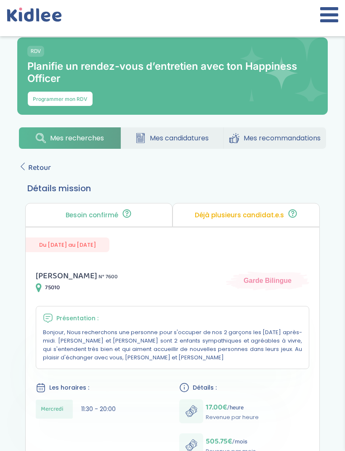
scroll to position [11, 0]
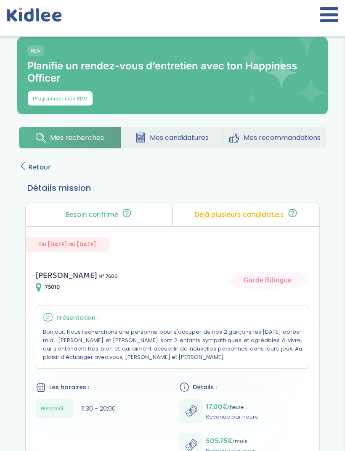
click at [28, 173] on span "Retour" at bounding box center [39, 167] width 23 height 12
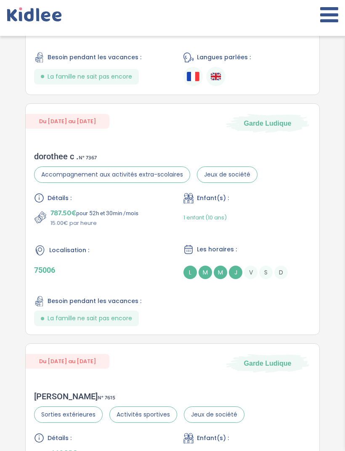
scroll to position [475, 0]
click at [63, 274] on p "75006" at bounding box center [97, 270] width 127 height 9
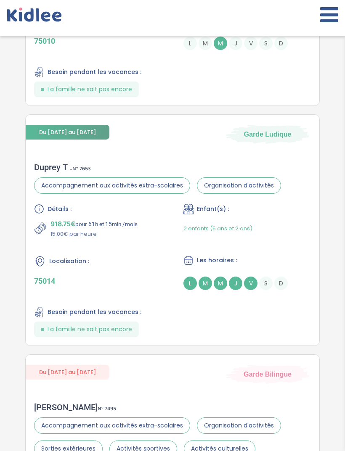
scroll to position [945, 0]
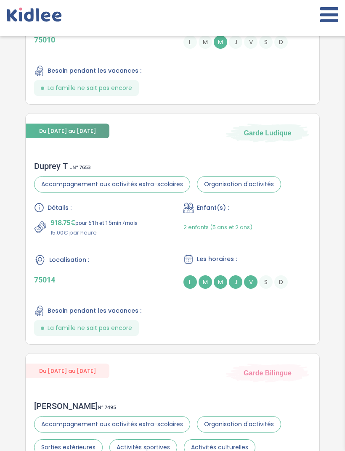
click at [79, 284] on p "75014" at bounding box center [97, 279] width 127 height 9
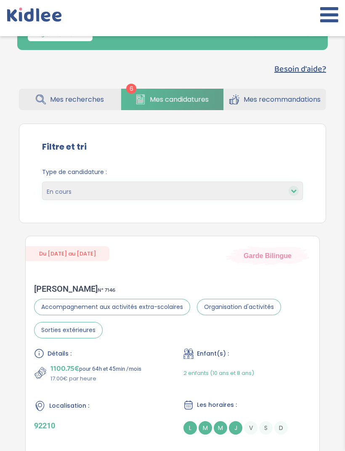
scroll to position [0, 0]
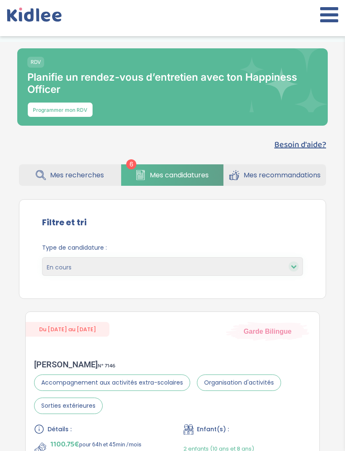
click at [46, 175] on link "Mes recherches" at bounding box center [70, 174] width 102 height 21
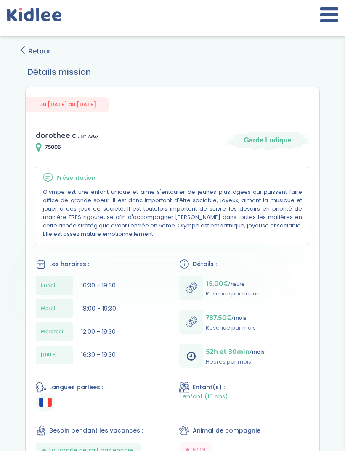
scroll to position [123, 0]
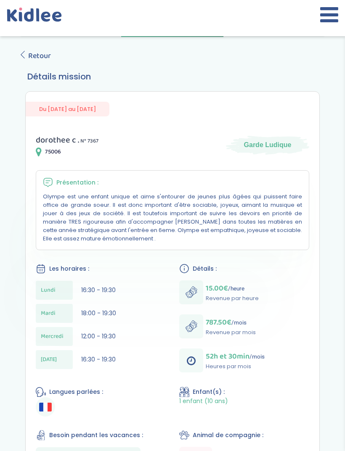
click at [33, 62] on span "Retour" at bounding box center [39, 56] width 23 height 12
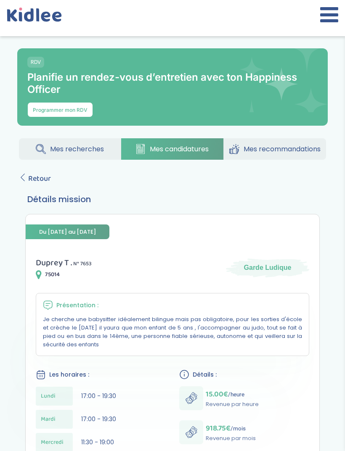
click at [32, 184] on span "Retour" at bounding box center [39, 179] width 23 height 12
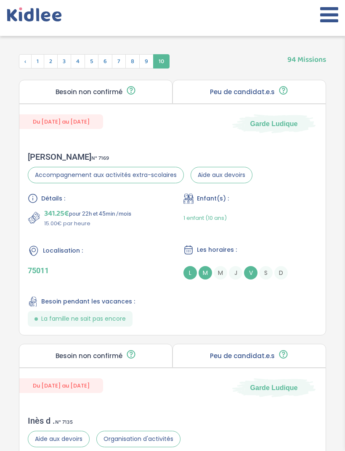
scroll to position [562, 0]
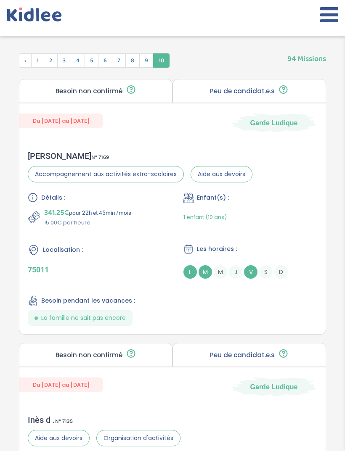
click at [270, 100] on div "Peu de candidat.e.s 🔍 D’autres personnes ont déjà postulé. Tu peux encore faire…" at bounding box center [248, 91] width 153 height 24
click at [291, 89] on div "Peu de candidat.e.s 🔍 D’autres personnes ont déjà postulé. Tu peux encore faire…" at bounding box center [248, 91] width 153 height 24
click at [285, 84] on div "Peu de candidat.e.s 🔍 D’autres personnes ont déjà postulé. Tu peux encore faire…" at bounding box center [248, 91] width 153 height 24
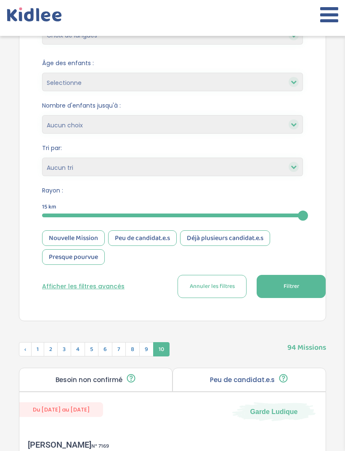
scroll to position [0, 0]
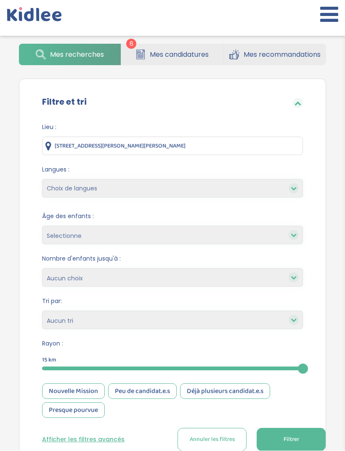
click at [287, 195] on select "Choix de langues Allemand Anglais Espagnol Italien Français Coréen" at bounding box center [172, 188] width 261 height 18
select select "12"
select select
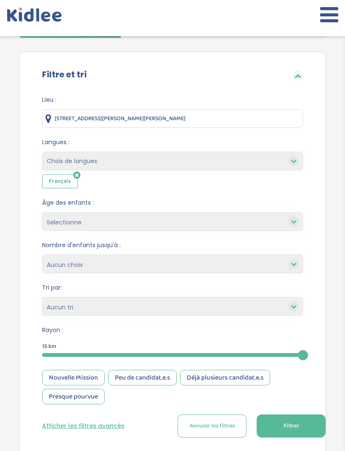
scroll to position [153, 0]
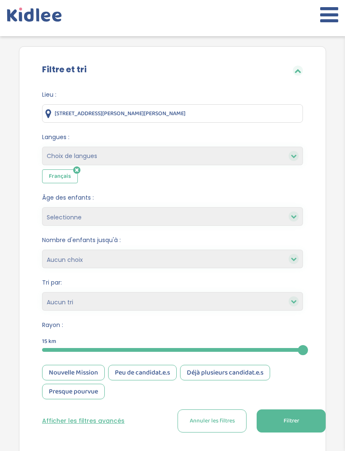
click at [264, 226] on select "Selectionne moins de 3 ans entre 3 et 6 ans plus de 6 ans" at bounding box center [172, 216] width 261 height 18
select select "-3"
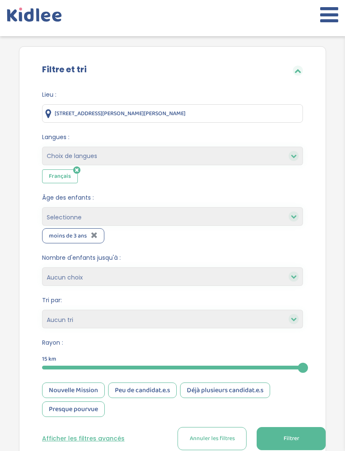
click at [263, 232] on div "moins de 3 ans" at bounding box center [172, 235] width 261 height 15
click at [267, 216] on select "Selectionne moins de 3 ans entre 3 et 6 ans plus de 6 ans" at bounding box center [172, 216] width 261 height 18
select select "3-6"
click at [263, 216] on select "Selectionne moins de 3 ans entre 3 et 6 ans plus de 6 ans" at bounding box center [172, 216] width 261 height 18
click at [257, 209] on select "Selectionne moins de 3 ans entre 3 et 6 ans plus de 6 ans" at bounding box center [172, 216] width 261 height 18
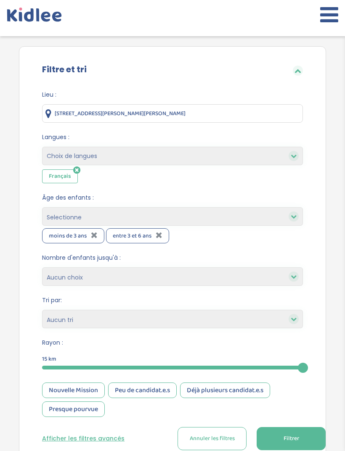
select select "+6"
select select
click at [217, 281] on select "1 2 3 4 Aucun choix" at bounding box center [172, 276] width 261 height 18
select select "4"
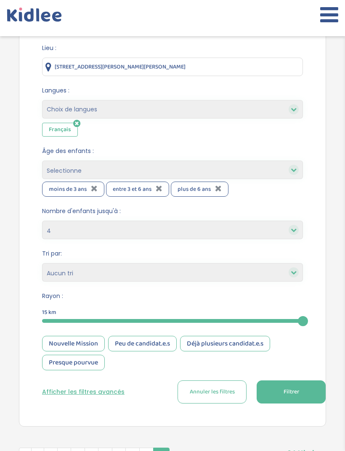
scroll to position [201, 0]
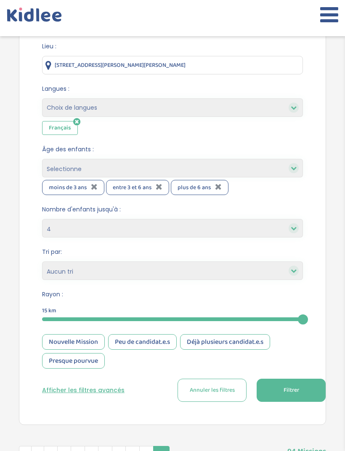
click at [249, 274] on select "Heures par semaine (croissant) Heures par semaine (décroissant) Date de démarra…" at bounding box center [172, 270] width 261 height 18
select select "updated_at_desc"
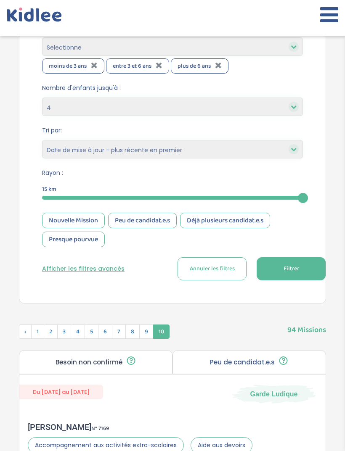
click at [284, 265] on button "Filtrer" at bounding box center [290, 268] width 69 height 23
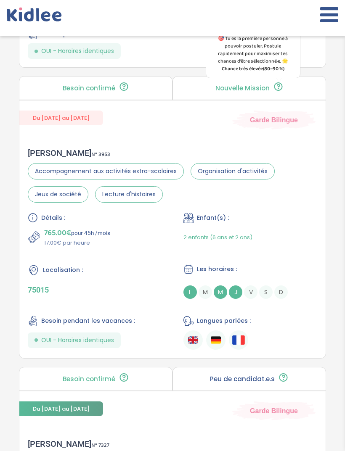
scroll to position [1124, 0]
click at [170, 345] on div "Détails : 765.00€ pour 45h /mois 17.00€ par heure Enfant(s) : 2 enfants (6 ans …" at bounding box center [172, 281] width 289 height 137
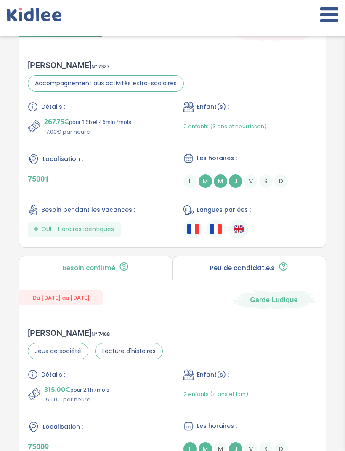
scroll to position [1503, 0]
click at [293, 239] on ul at bounding box center [250, 228] width 134 height 19
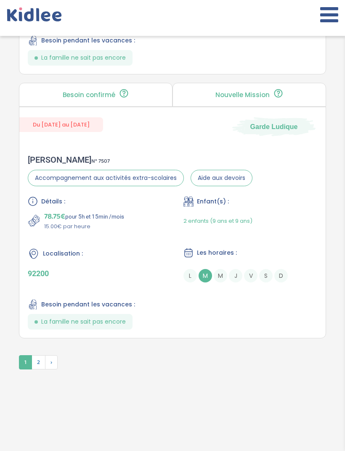
scroll to position [3060, 0]
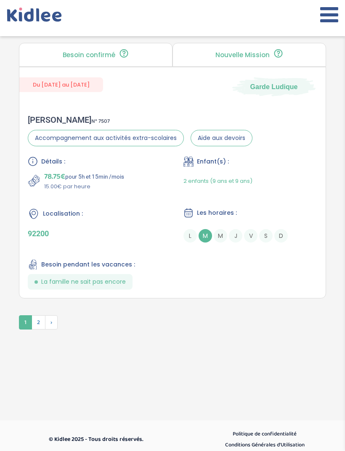
click at [57, 329] on span "›" at bounding box center [51, 322] width 13 height 14
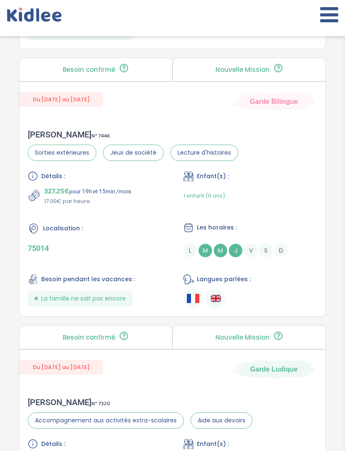
scroll to position [1672, 0]
click at [262, 297] on div "Langues parlées :" at bounding box center [250, 291] width 134 height 34
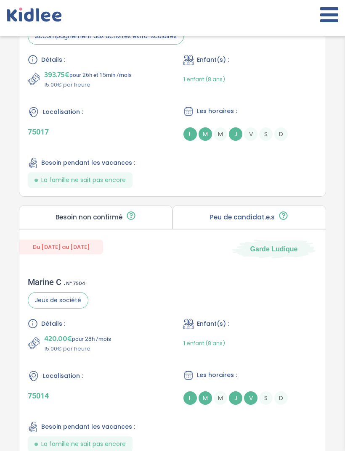
scroll to position [3034, 0]
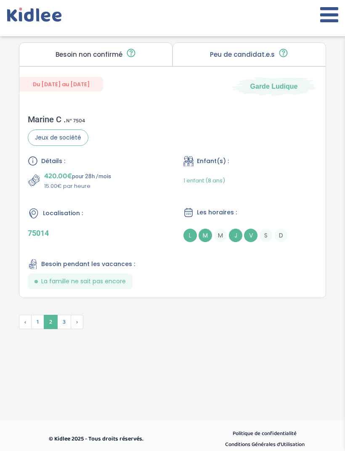
click at [67, 329] on span "3" at bounding box center [64, 322] width 14 height 14
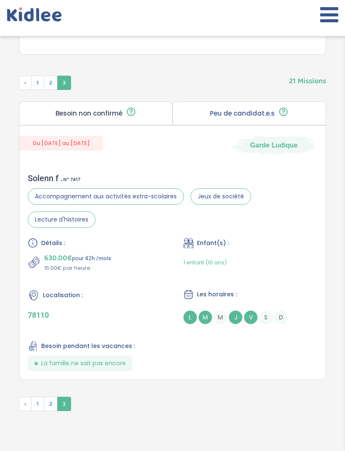
scroll to position [579, 0]
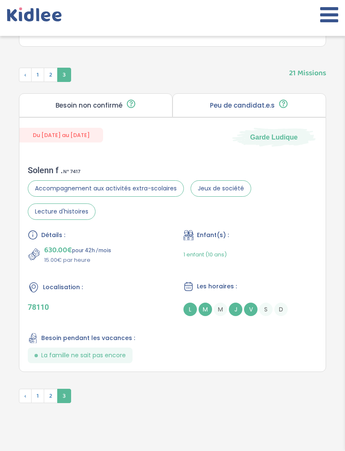
click at [269, 347] on div "Détails : 630.00€ pour 42h /mois 15.00€ par heure Enfant(s) : 1 enfant (10 ans)…" at bounding box center [172, 296] width 289 height 133
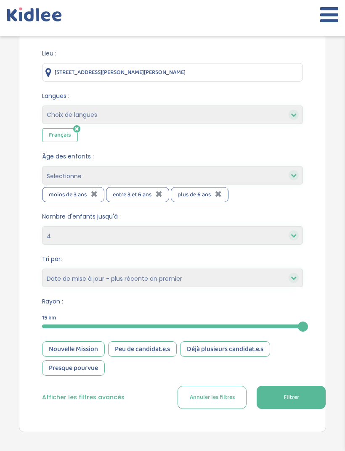
scroll to position [196, 0]
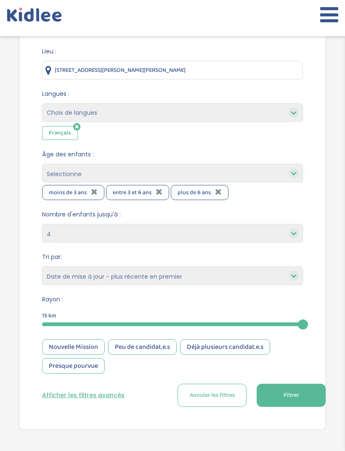
click at [239, 388] on button "Annuler les filtres" at bounding box center [211, 395] width 69 height 23
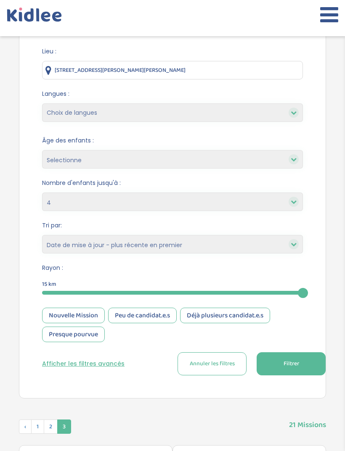
select select
click at [229, 356] on button "Annuler les filtres" at bounding box center [211, 363] width 69 height 23
click at [222, 366] on span "Annuler les filtres" at bounding box center [211, 363] width 45 height 9
click at [223, 366] on span "Annuler les filtres" at bounding box center [211, 363] width 45 height 9
click at [228, 365] on span "Annuler les filtres" at bounding box center [211, 363] width 45 height 9
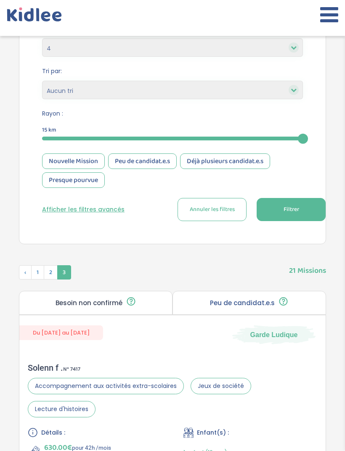
scroll to position [343, 0]
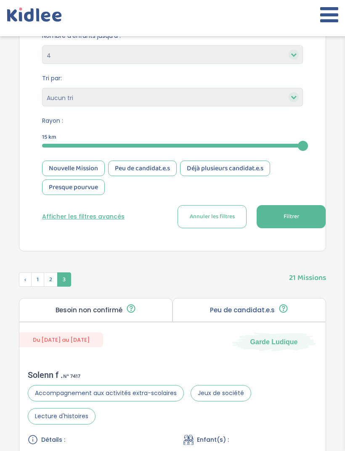
click at [222, 216] on span "Annuler les filtres" at bounding box center [211, 216] width 45 height 9
click at [232, 221] on span "Annuler les filtres" at bounding box center [211, 216] width 45 height 9
click at [235, 221] on button "Annuler les filtres" at bounding box center [211, 216] width 69 height 23
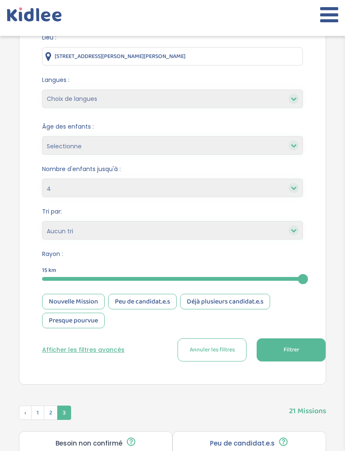
scroll to position [210, 0]
click at [166, 309] on div "Peu de candidat.e.s" at bounding box center [142, 302] width 68 height 16
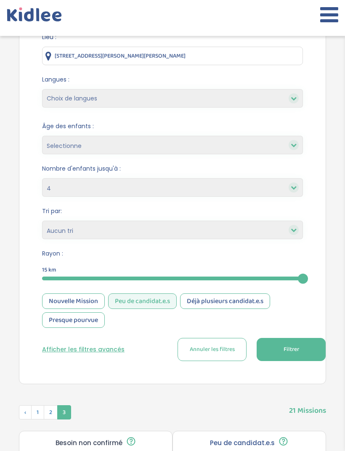
click at [97, 306] on div "Nouvelle Mission" at bounding box center [73, 302] width 63 height 16
click at [297, 354] on span "Filtrer" at bounding box center [291, 349] width 16 height 9
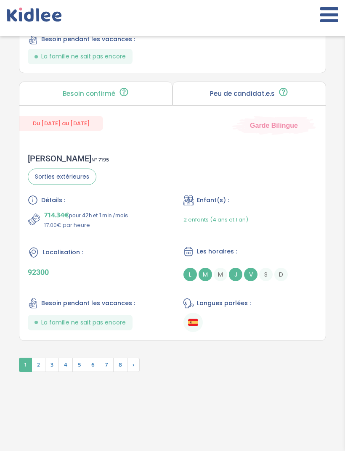
scroll to position [3011, 0]
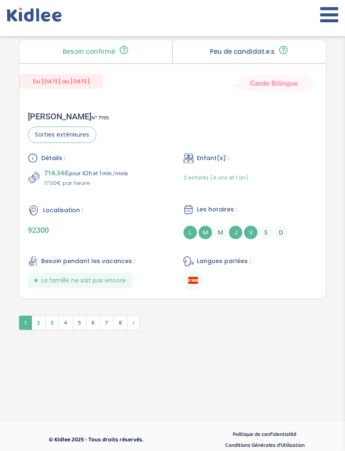
click at [242, 290] on ul at bounding box center [250, 280] width 134 height 19
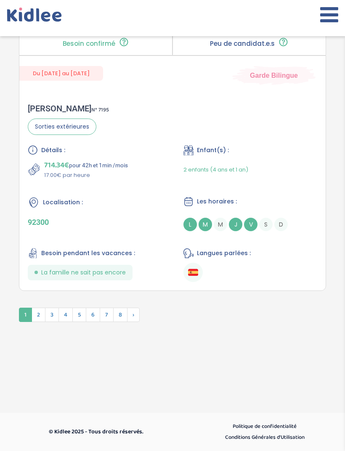
click at [45, 312] on span "2" at bounding box center [39, 315] width 14 height 14
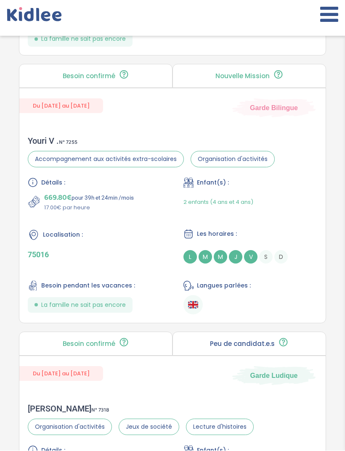
scroll to position [1637, 0]
click at [266, 309] on ul at bounding box center [250, 304] width 134 height 19
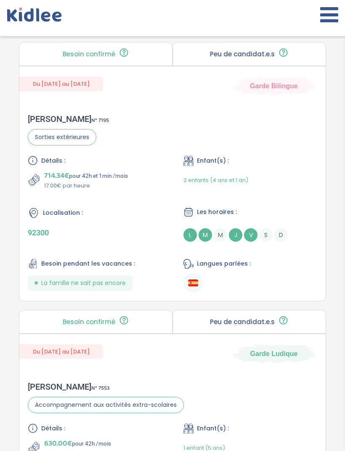
scroll to position [862, 0]
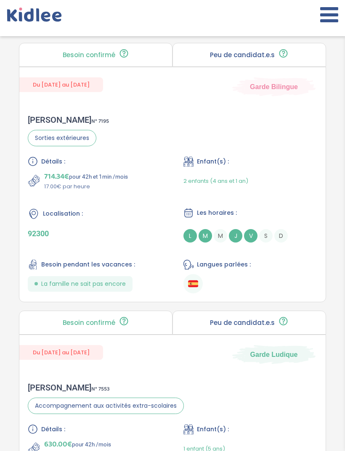
click at [258, 292] on ul at bounding box center [250, 283] width 134 height 19
click at [277, 284] on ul at bounding box center [250, 283] width 134 height 19
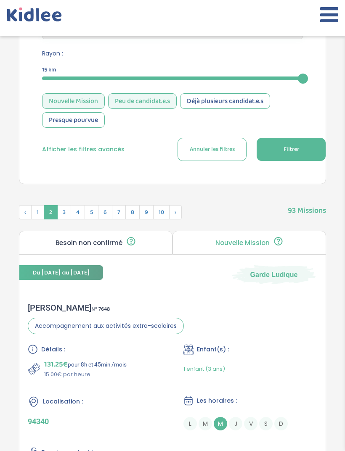
scroll to position [415, 0]
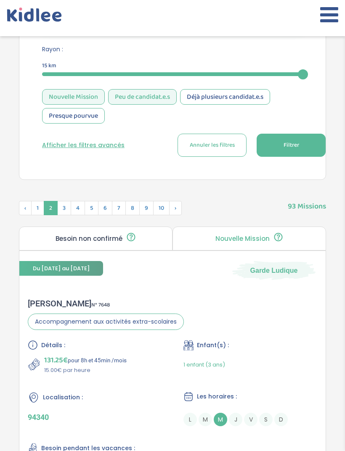
click at [62, 209] on span "3" at bounding box center [64, 208] width 14 height 14
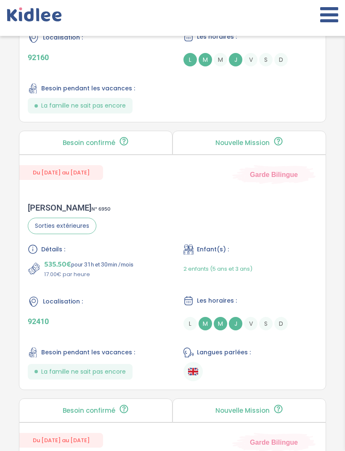
scroll to position [1382, 0]
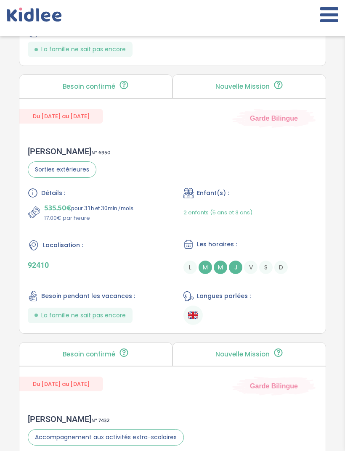
click at [254, 325] on ul at bounding box center [250, 314] width 134 height 19
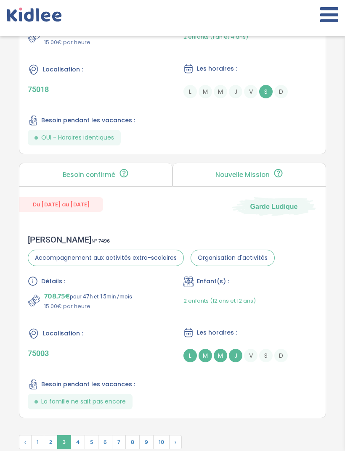
scroll to position [3030, 0]
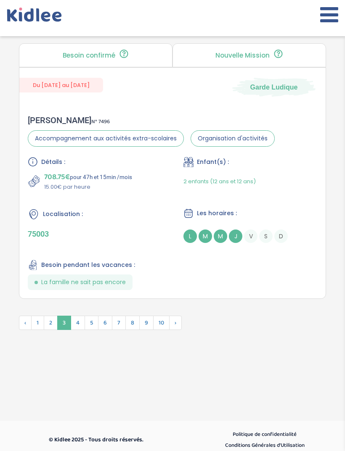
click at [83, 330] on span "4" at bounding box center [78, 323] width 14 height 14
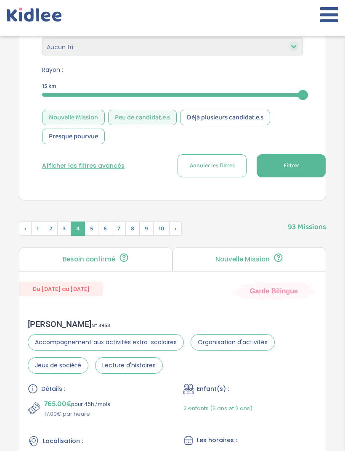
scroll to position [395, 0]
click at [93, 235] on span "5" at bounding box center [91, 228] width 14 height 14
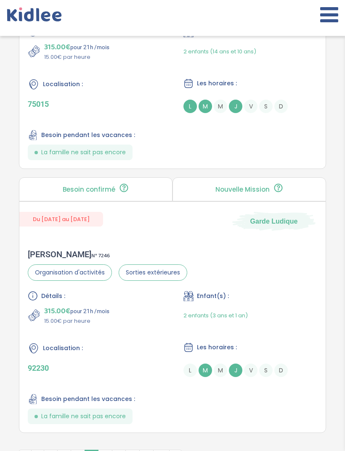
scroll to position [2989, 0]
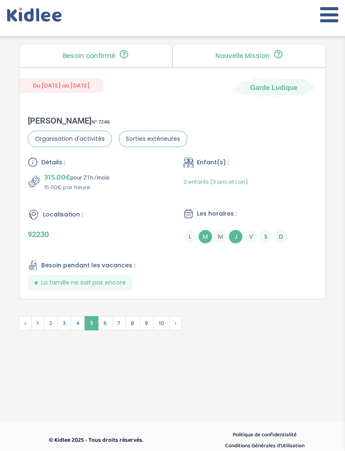
click at [105, 330] on span "6" at bounding box center [105, 323] width 14 height 14
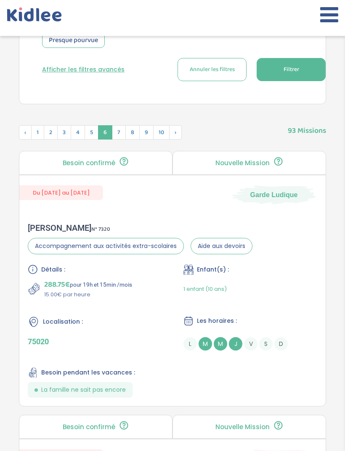
scroll to position [490, 0]
click at [119, 135] on span "7" at bounding box center [119, 132] width 14 height 14
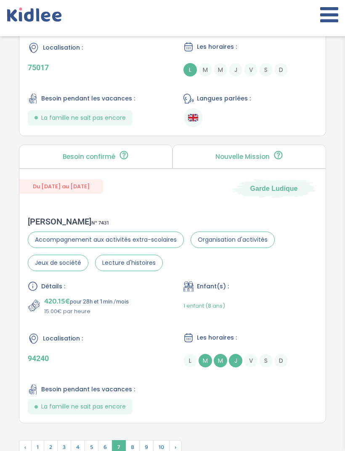
scroll to position [3005, 0]
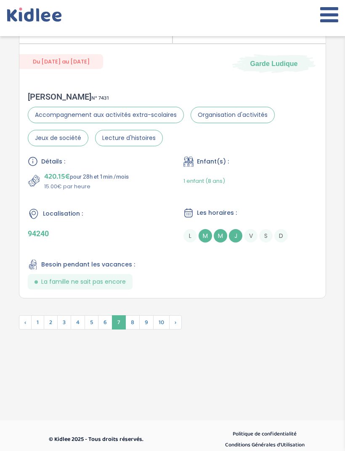
click at [132, 329] on span "8" at bounding box center [132, 322] width 14 height 14
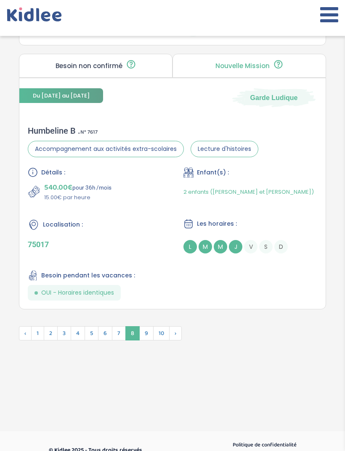
scroll to position [3030, 0]
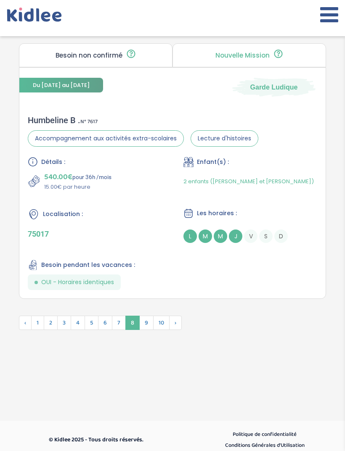
click at [150, 330] on span "9" at bounding box center [146, 323] width 14 height 14
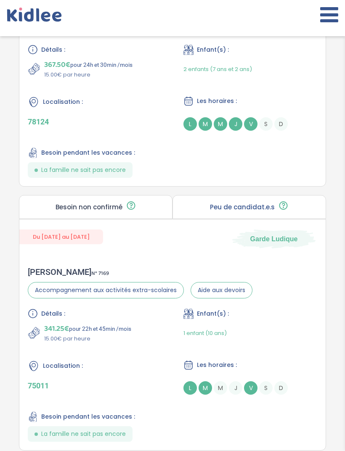
scroll to position [2997, 0]
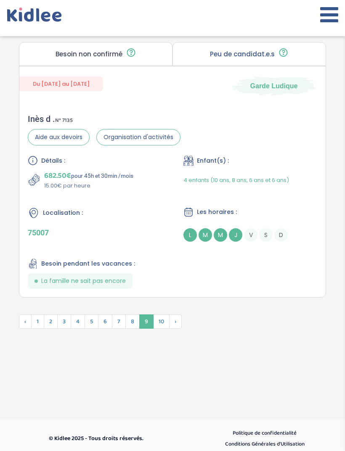
click at [164, 329] on span "10" at bounding box center [161, 321] width 16 height 14
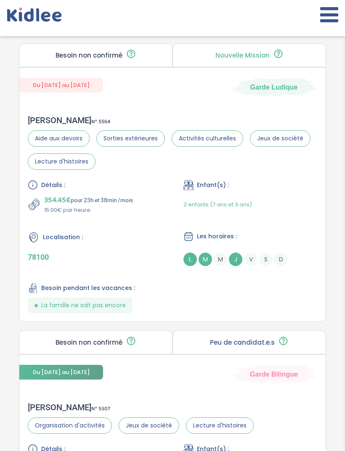
scroll to position [1165, 0]
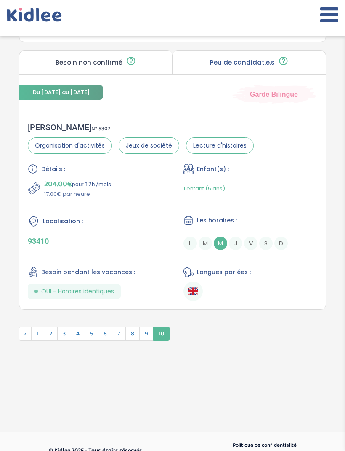
click at [164, 337] on span "10" at bounding box center [161, 333] width 16 height 14
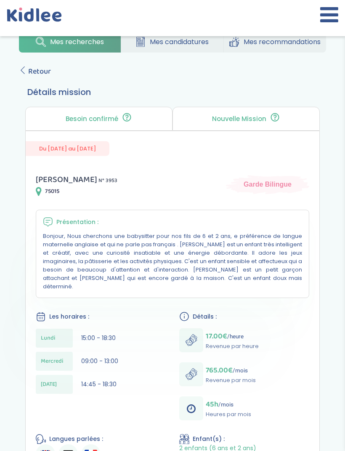
scroll to position [107, 0]
click at [33, 69] on span "Retour" at bounding box center [39, 72] width 23 height 12
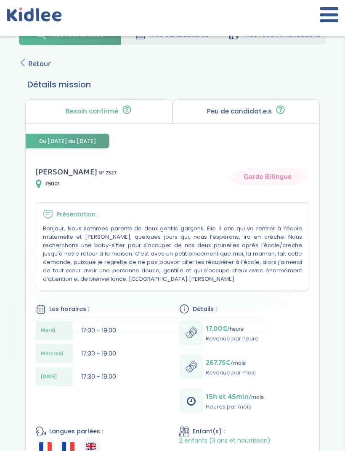
scroll to position [115, 0]
click at [28, 53] on div "Mes recherches Mes candidatures Mes recommandations Retour Détails mission Beso…" at bounding box center [172, 331] width 332 height 629
click at [33, 62] on span "Retour" at bounding box center [39, 64] width 23 height 12
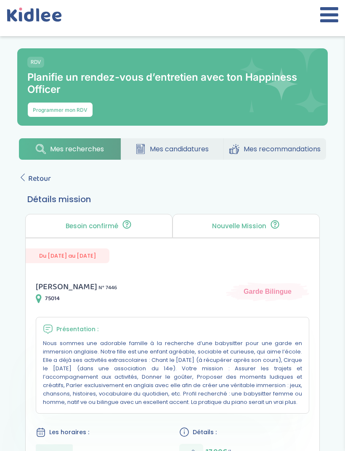
click at [28, 181] on span "Retour" at bounding box center [39, 179] width 23 height 12
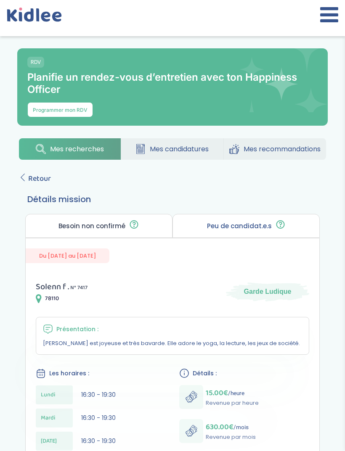
click at [40, 178] on span "Retour" at bounding box center [39, 179] width 23 height 12
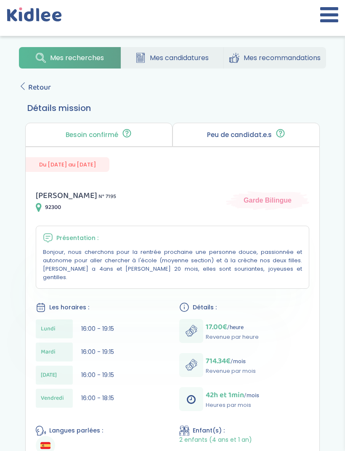
scroll to position [87, 0]
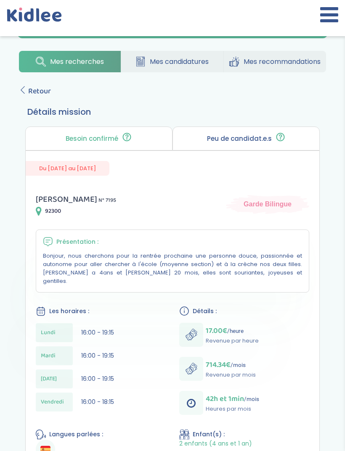
click at [32, 92] on span "Retour" at bounding box center [39, 91] width 23 height 12
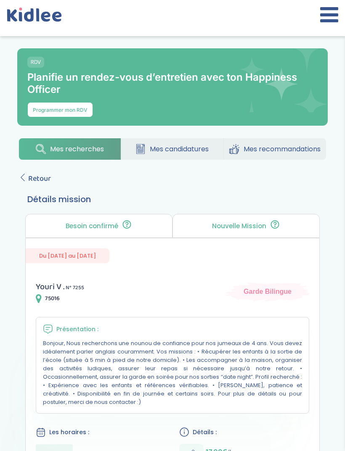
scroll to position [0, 0]
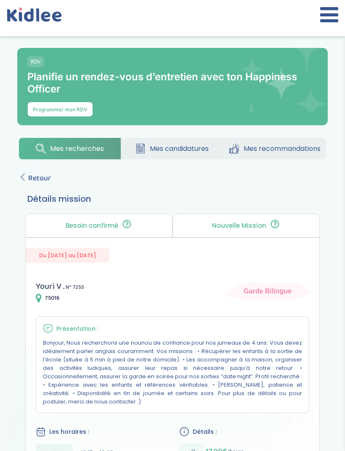
click at [27, 174] on link "Retour" at bounding box center [35, 178] width 32 height 12
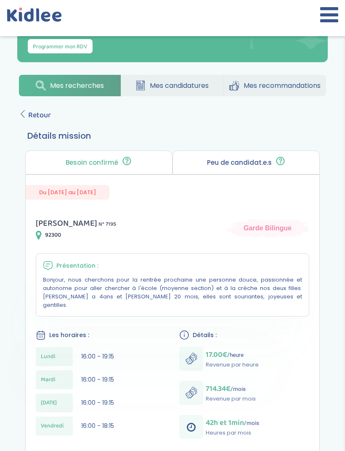
scroll to position [63, 0]
click at [26, 111] on link "Retour" at bounding box center [35, 116] width 32 height 12
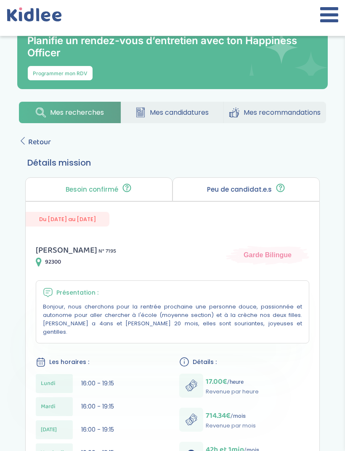
scroll to position [37, 0]
click at [29, 144] on span "Retour" at bounding box center [39, 142] width 23 height 12
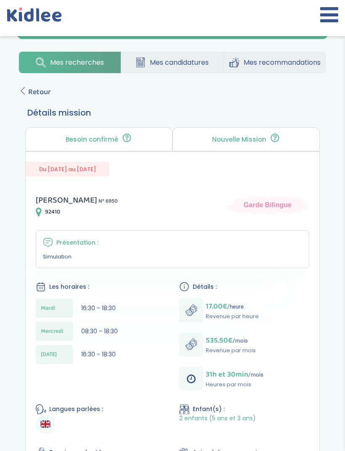
scroll to position [86, 0]
click at [25, 88] on icon at bounding box center [23, 91] width 8 height 8
